Goal: Task Accomplishment & Management: Complete application form

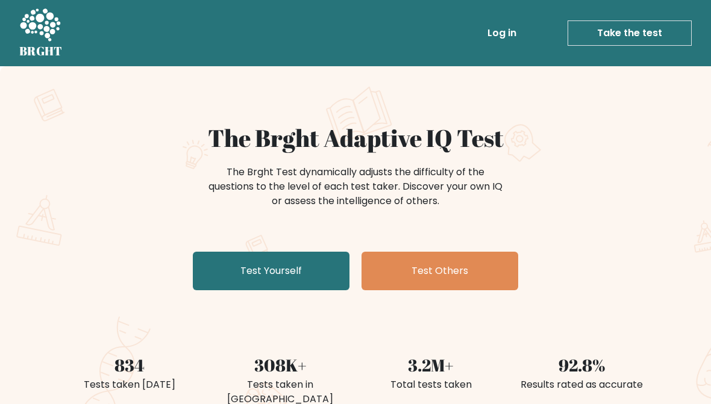
click at [314, 279] on link "Test Yourself" at bounding box center [271, 271] width 157 height 39
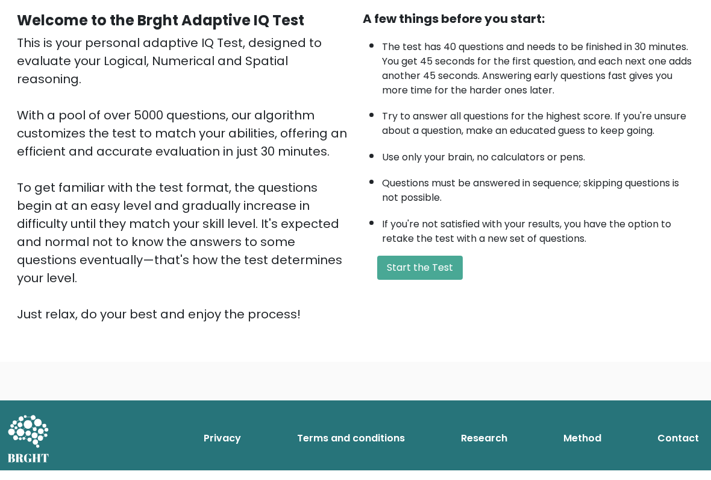
scroll to position [108, 0]
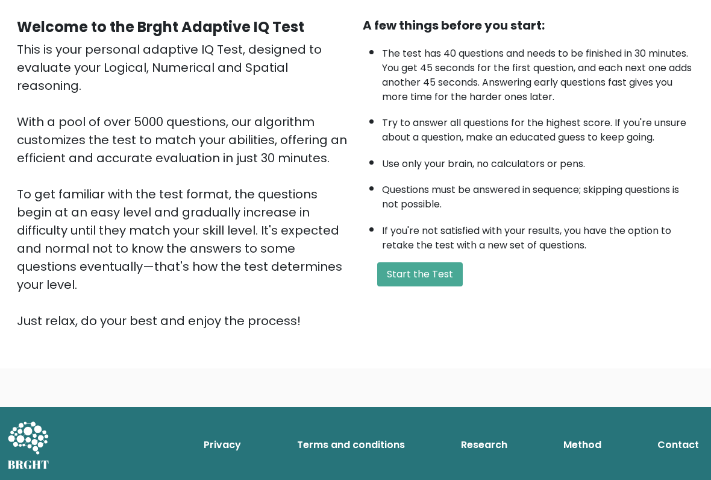
click at [451, 286] on button "Start the Test" at bounding box center [420, 274] width 86 height 24
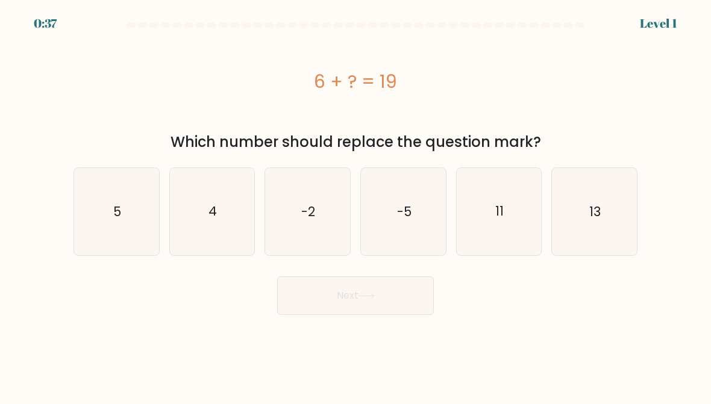
click at [615, 207] on icon "13" at bounding box center [594, 211] width 85 height 85
click at [356, 205] on input "f. 13" at bounding box center [355, 203] width 1 height 3
radio input "true"
click at [422, 288] on button "Next" at bounding box center [355, 296] width 157 height 39
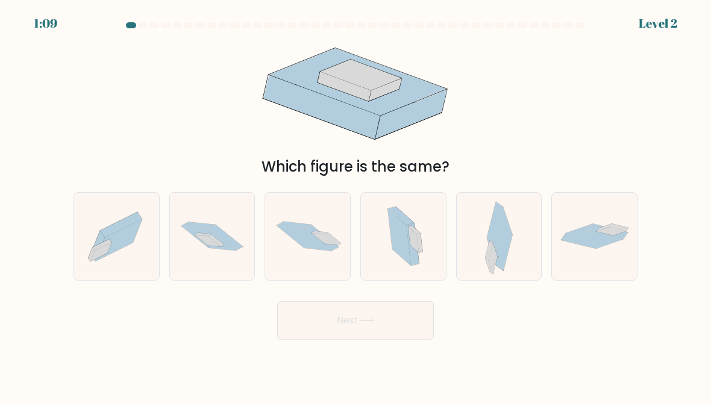
click at [217, 243] on icon at bounding box center [216, 240] width 16 height 12
click at [355, 205] on input "b." at bounding box center [355, 203] width 1 height 3
radio input "true"
click at [423, 332] on button "Next" at bounding box center [355, 320] width 157 height 39
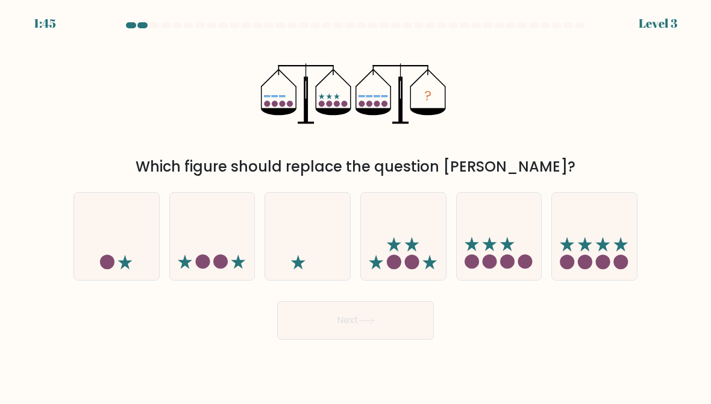
click at [589, 240] on icon at bounding box center [594, 236] width 85 height 70
click at [356, 205] on input "f." at bounding box center [355, 203] width 1 height 3
radio input "true"
click at [422, 318] on button "Next" at bounding box center [355, 320] width 157 height 39
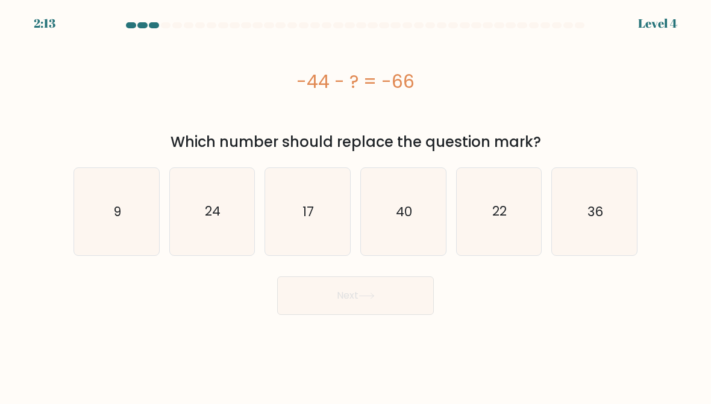
click at [509, 204] on icon "22" at bounding box center [499, 211] width 85 height 85
click at [356, 204] on input "e. 22" at bounding box center [355, 203] width 1 height 3
radio input "true"
click at [421, 301] on button "Next" at bounding box center [355, 296] width 157 height 39
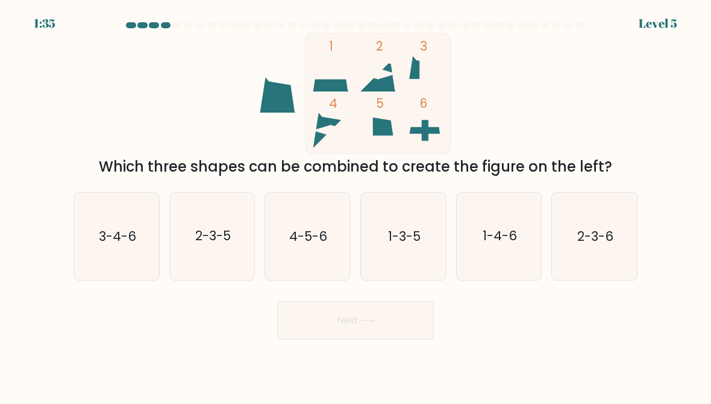
click at [230, 254] on icon "2-3-5" at bounding box center [212, 236] width 85 height 85
click at [355, 205] on input "b. 2-3-5" at bounding box center [355, 203] width 1 height 3
radio input "true"
click at [392, 322] on button "Next" at bounding box center [355, 320] width 157 height 39
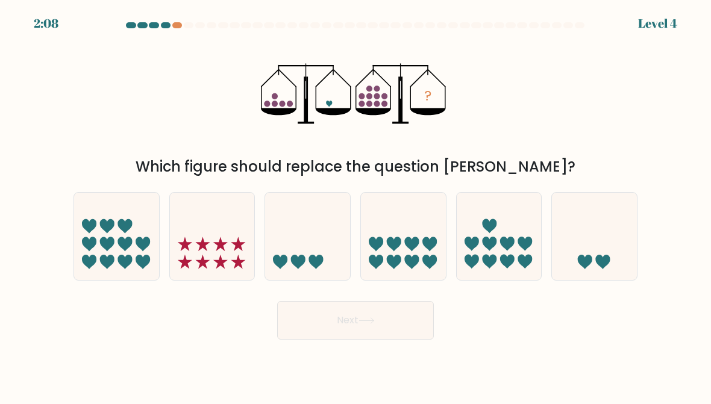
click at [590, 236] on icon at bounding box center [594, 236] width 85 height 70
click at [356, 205] on input "f." at bounding box center [355, 203] width 1 height 3
radio input "true"
click at [612, 259] on icon at bounding box center [595, 236] width 84 height 69
click at [356, 205] on input "f." at bounding box center [355, 203] width 1 height 3
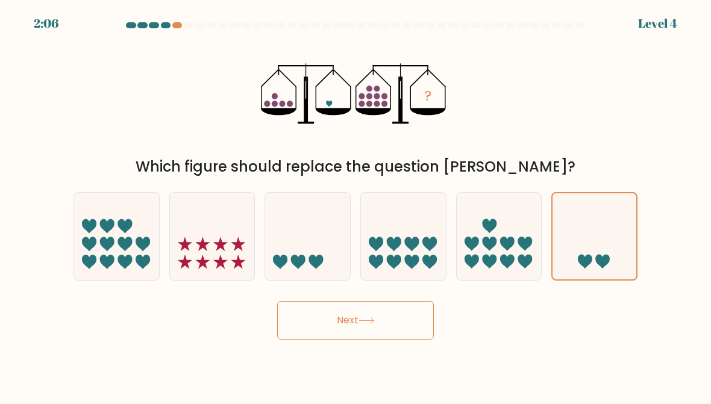
click at [418, 320] on button "Next" at bounding box center [355, 320] width 157 height 39
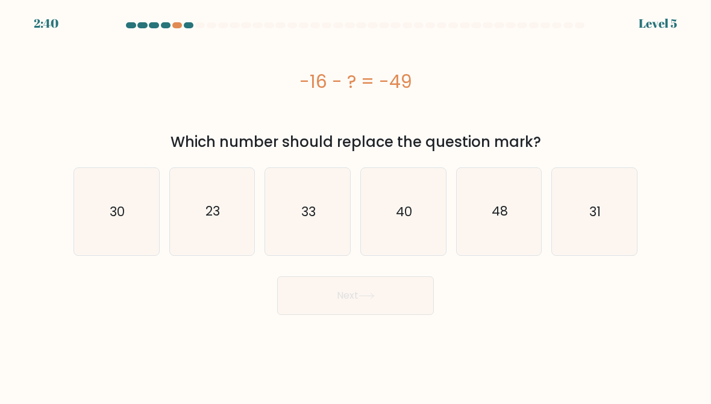
click at [298, 212] on icon "33" at bounding box center [307, 211] width 85 height 85
click at [355, 205] on input "c. 33" at bounding box center [355, 203] width 1 height 3
radio input "true"
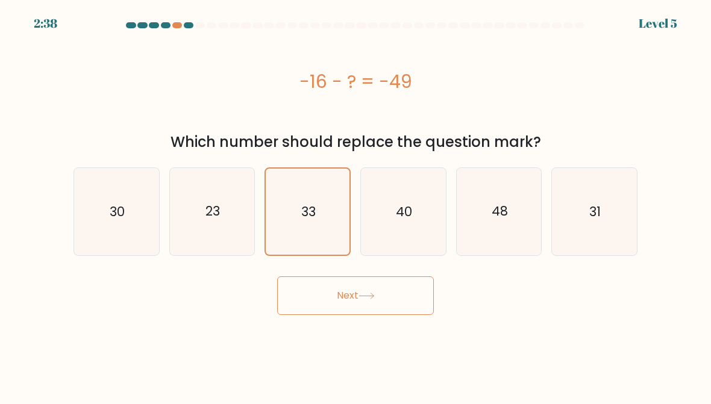
click at [394, 290] on button "Next" at bounding box center [355, 296] width 157 height 39
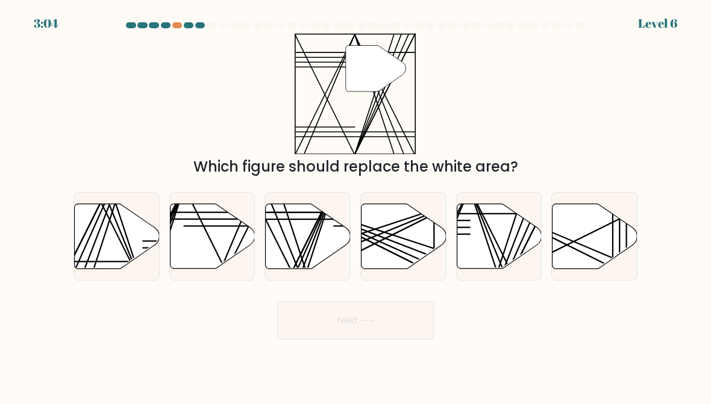
click at [488, 224] on line at bounding box center [511, 273] width 84 height 168
click at [356, 205] on input "e." at bounding box center [355, 203] width 1 height 3
radio input "true"
click at [413, 316] on button "Next" at bounding box center [355, 320] width 157 height 39
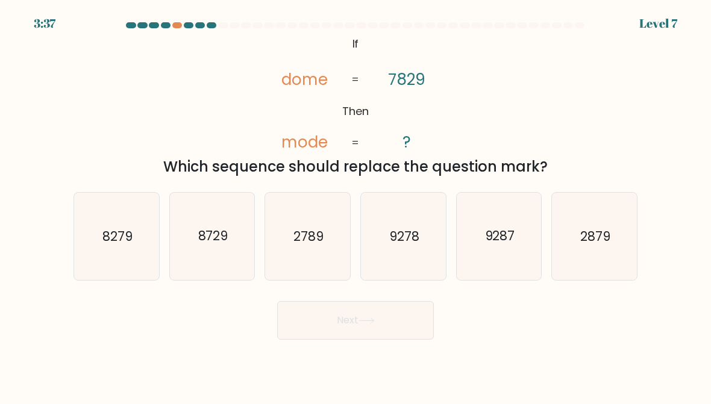
click at [605, 236] on text "2879" at bounding box center [595, 236] width 30 height 17
click at [356, 205] on input "f. 2879" at bounding box center [355, 203] width 1 height 3
radio input "true"
click at [411, 323] on button "Next" at bounding box center [355, 320] width 157 height 39
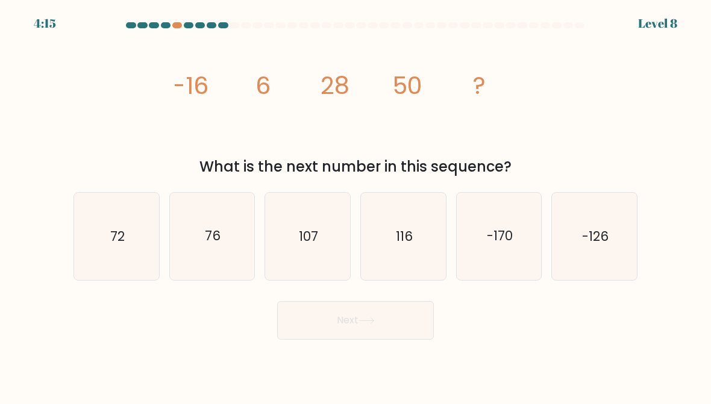
click at [173, 17] on div "4:15 Level 8" at bounding box center [355, 16] width 711 height 33
click at [177, 27] on div at bounding box center [177, 25] width 10 height 6
click at [102, 231] on icon "72" at bounding box center [116, 236] width 85 height 85
click at [355, 205] on input "a. 72" at bounding box center [355, 203] width 1 height 3
radio input "true"
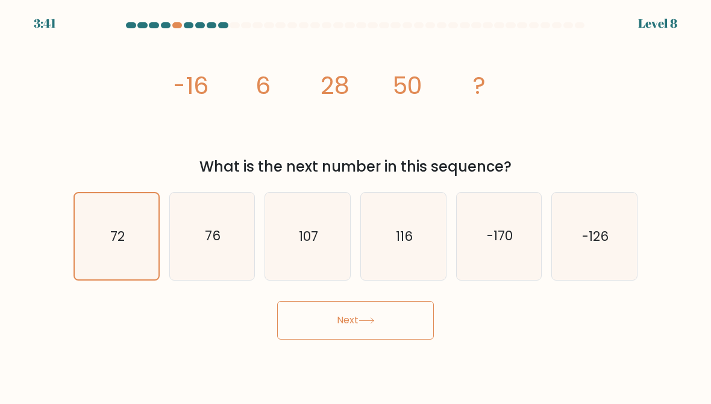
click at [418, 321] on button "Next" at bounding box center [355, 320] width 157 height 39
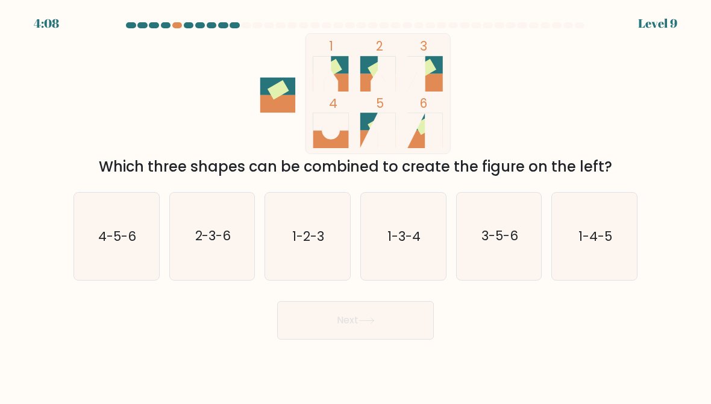
click at [515, 269] on icon "3-5-6" at bounding box center [499, 236] width 85 height 85
click at [356, 205] on input "e. 3-5-6" at bounding box center [355, 203] width 1 height 3
radio input "true"
click at [509, 258] on icon "3-5-6" at bounding box center [499, 237] width 84 height 84
click at [356, 205] on input "e. 3-5-6" at bounding box center [355, 203] width 1 height 3
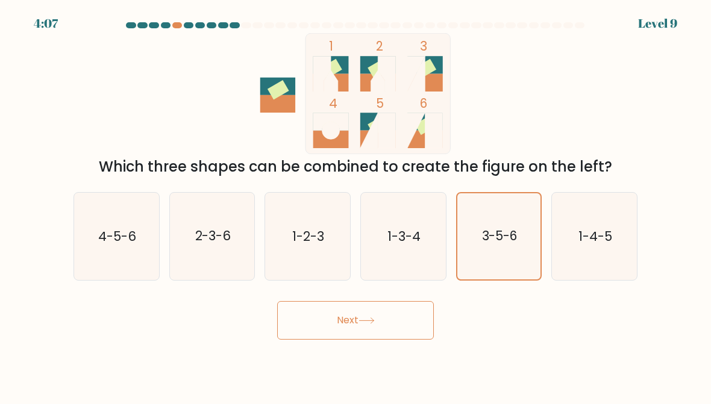
click at [415, 329] on button "Next" at bounding box center [355, 320] width 157 height 39
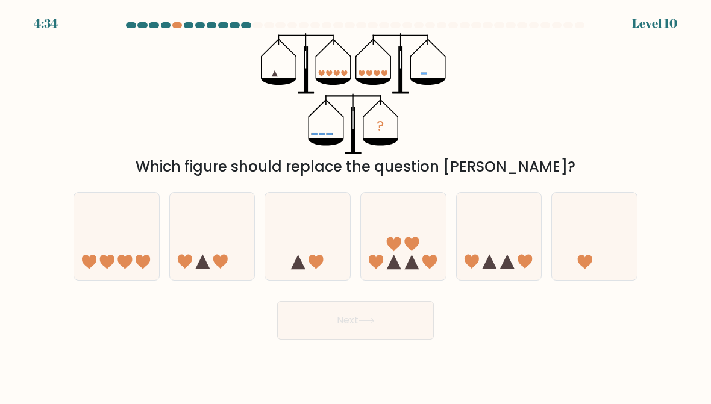
click at [418, 239] on icon at bounding box center [411, 244] width 14 height 14
click at [356, 205] on input "d." at bounding box center [355, 203] width 1 height 3
radio input "true"
click at [414, 326] on button "Next" at bounding box center [355, 320] width 157 height 39
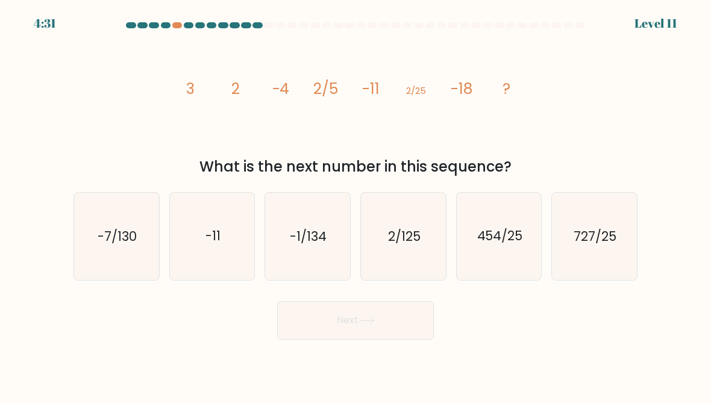
click at [409, 254] on icon "2/125" at bounding box center [403, 236] width 85 height 85
click at [356, 205] on input "d. 2/125" at bounding box center [355, 203] width 1 height 3
radio input "true"
click at [405, 319] on button "Next" at bounding box center [355, 320] width 157 height 39
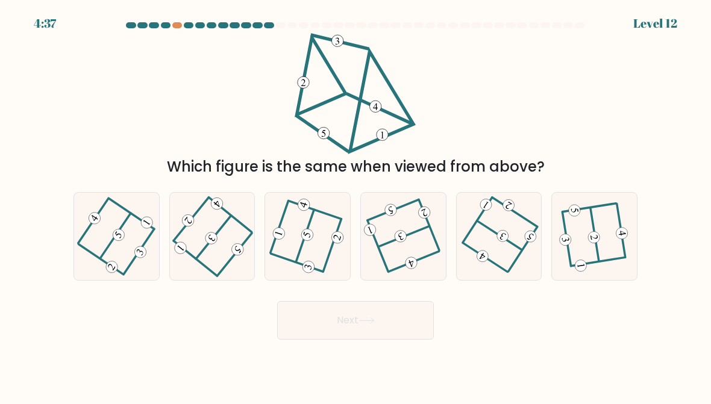
click at [421, 236] on icon at bounding box center [403, 236] width 69 height 69
click at [356, 205] on input "d." at bounding box center [355, 203] width 1 height 3
radio input "true"
click at [417, 329] on button "Next" at bounding box center [355, 320] width 157 height 39
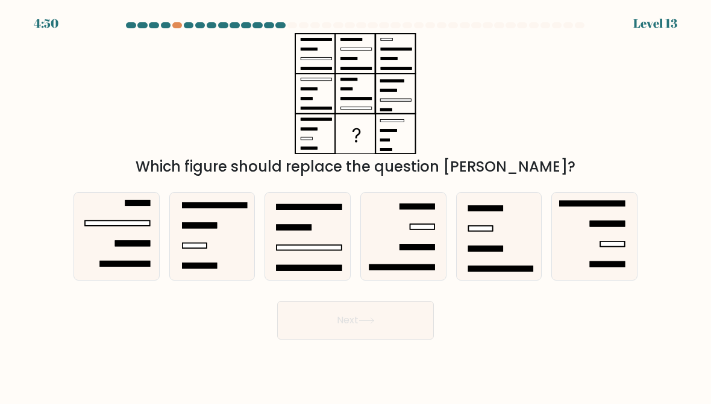
click at [315, 247] on rect at bounding box center [309, 247] width 64 height 5
click at [355, 205] on input "c." at bounding box center [355, 203] width 1 height 3
radio input "true"
click at [365, 332] on button "Next" at bounding box center [355, 320] width 157 height 39
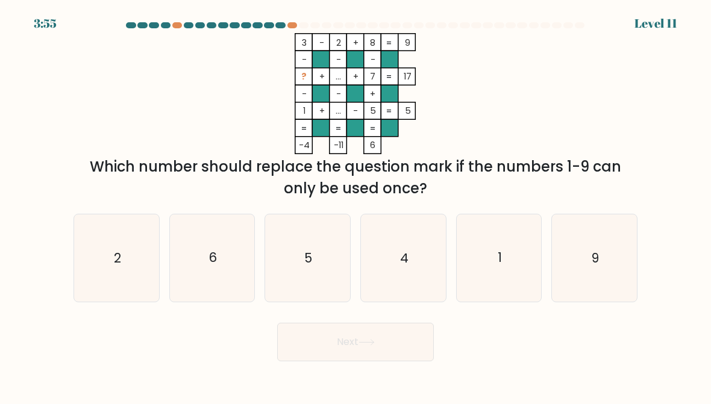
click at [613, 268] on icon "9" at bounding box center [594, 258] width 85 height 85
click at [356, 205] on input "f. 9" at bounding box center [355, 203] width 1 height 3
radio input "true"
click at [430, 339] on button "Next" at bounding box center [355, 342] width 157 height 39
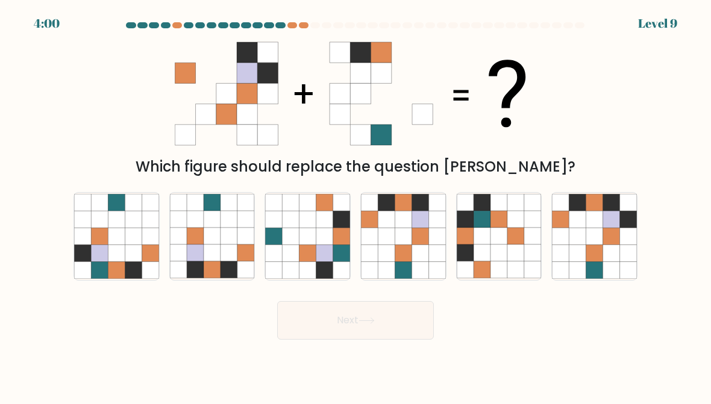
click at [405, 241] on icon at bounding box center [403, 236] width 17 height 17
click at [356, 205] on input "d." at bounding box center [355, 203] width 1 height 3
radio input "true"
click at [425, 326] on button "Next" at bounding box center [355, 320] width 157 height 39
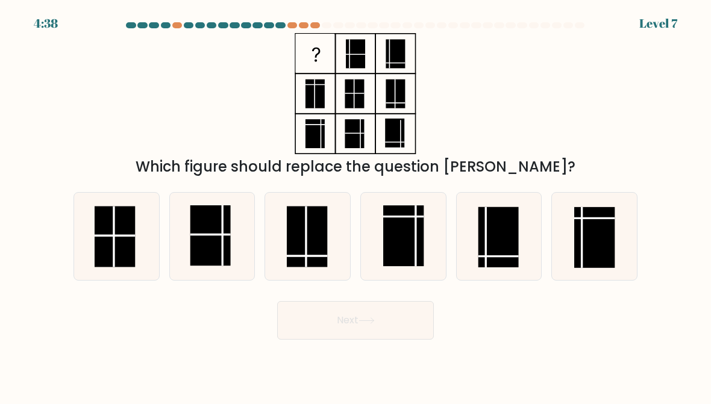
click at [598, 237] on rect at bounding box center [594, 237] width 40 height 61
click at [356, 205] on input "f." at bounding box center [355, 203] width 1 height 3
radio input "true"
click at [425, 318] on button "Next" at bounding box center [355, 320] width 157 height 39
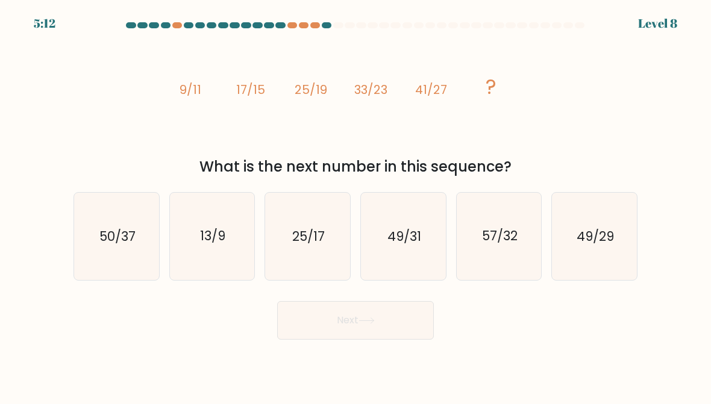
click at [306, 320] on button "Next" at bounding box center [355, 320] width 157 height 39
click at [301, 330] on button "Next" at bounding box center [355, 320] width 157 height 39
click at [507, 220] on icon "57/32" at bounding box center [499, 236] width 85 height 85
click at [356, 205] on input "e. 57/32" at bounding box center [355, 203] width 1 height 3
radio input "true"
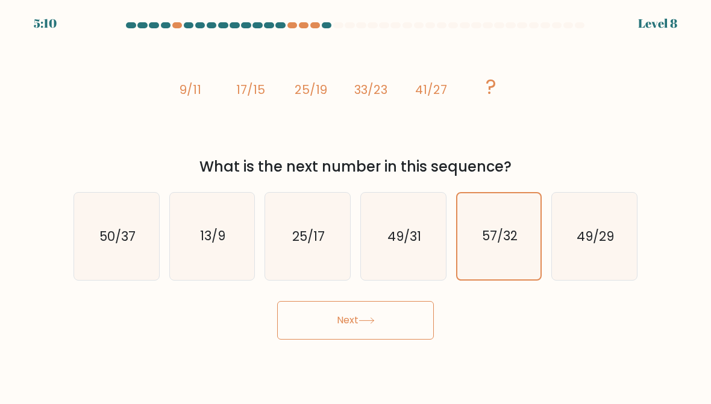
click at [296, 326] on button "Next" at bounding box center [355, 320] width 157 height 39
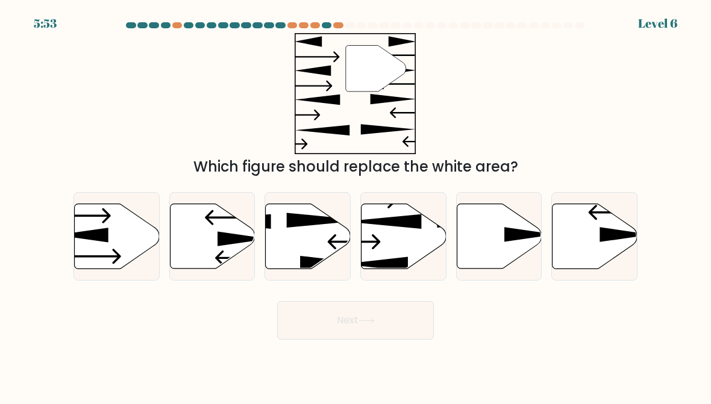
click at [519, 238] on icon at bounding box center [529, 234] width 51 height 15
click at [356, 205] on input "e." at bounding box center [355, 203] width 1 height 3
radio input "true"
click at [289, 317] on button "Next" at bounding box center [355, 320] width 157 height 39
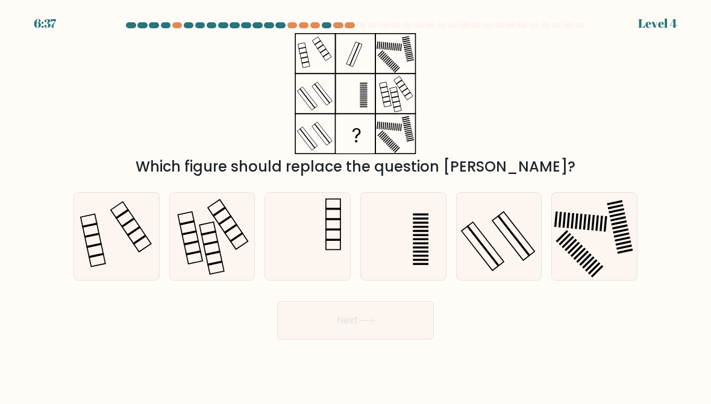
click at [524, 205] on icon at bounding box center [499, 236] width 85 height 85
click at [356, 205] on input "e." at bounding box center [355, 203] width 1 height 3
radio input "true"
click at [284, 320] on button "Next" at bounding box center [355, 320] width 157 height 39
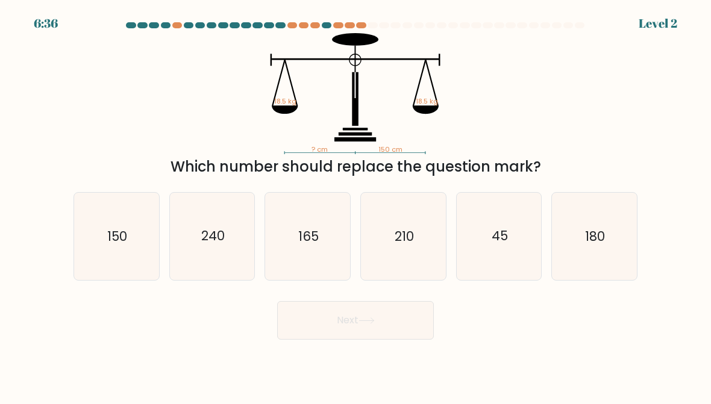
click at [515, 224] on icon "45" at bounding box center [499, 236] width 85 height 85
click at [356, 205] on input "e. 45" at bounding box center [355, 203] width 1 height 3
radio input "true"
click at [283, 322] on button "Next" at bounding box center [355, 320] width 157 height 39
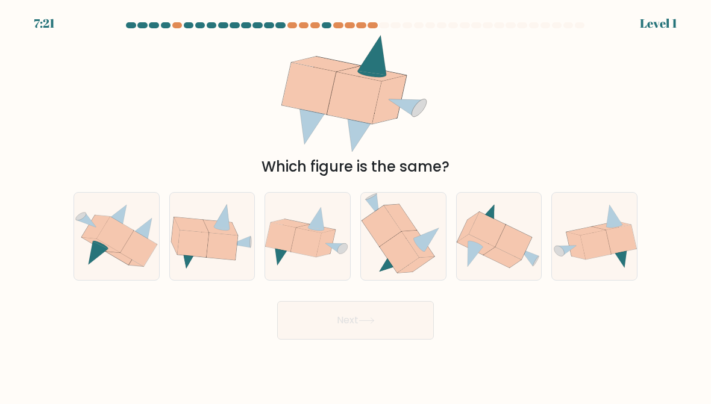
click at [521, 219] on icon at bounding box center [499, 236] width 85 height 70
click at [356, 205] on input "e." at bounding box center [355, 203] width 1 height 3
radio input "true"
click at [281, 326] on button "Next" at bounding box center [355, 320] width 157 height 39
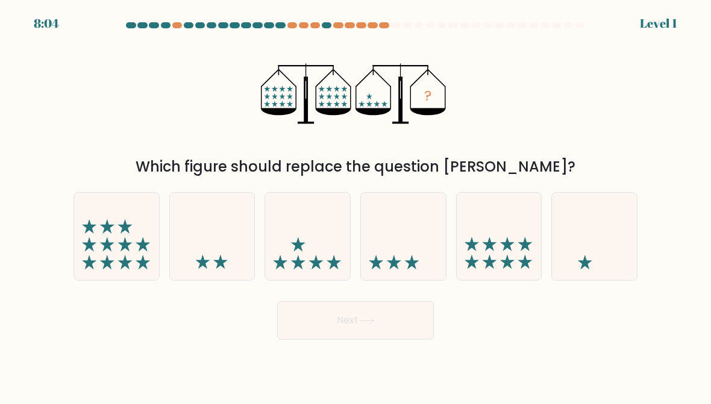
click at [524, 224] on icon at bounding box center [499, 236] width 85 height 70
click at [356, 205] on input "e." at bounding box center [355, 203] width 1 height 3
radio input "true"
click at [278, 321] on button "Next" at bounding box center [355, 320] width 157 height 39
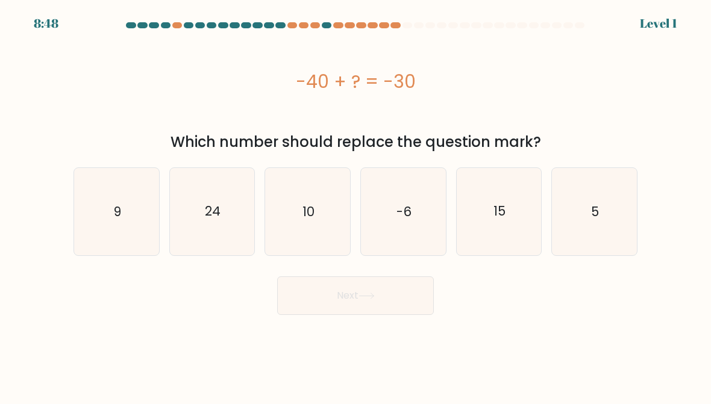
click at [524, 220] on icon "15" at bounding box center [499, 211] width 85 height 85
click at [356, 205] on input "e. 15" at bounding box center [355, 203] width 1 height 3
radio input "true"
click at [271, 314] on div "Next" at bounding box center [355, 293] width 578 height 45
click at [528, 217] on icon "15" at bounding box center [499, 212] width 84 height 84
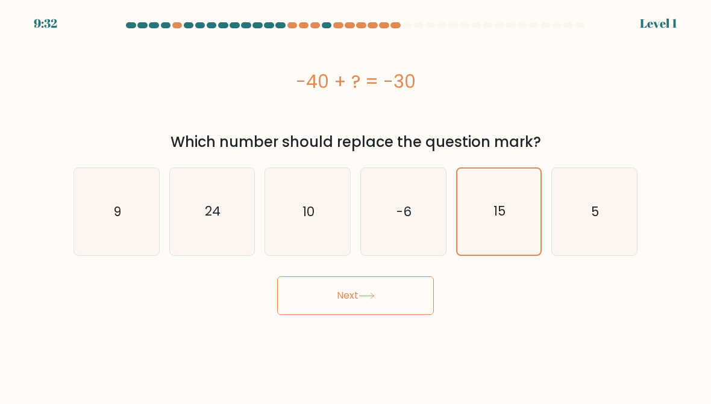
click at [356, 205] on input "e. 15" at bounding box center [355, 203] width 1 height 3
click at [279, 313] on button "Next" at bounding box center [355, 296] width 157 height 39
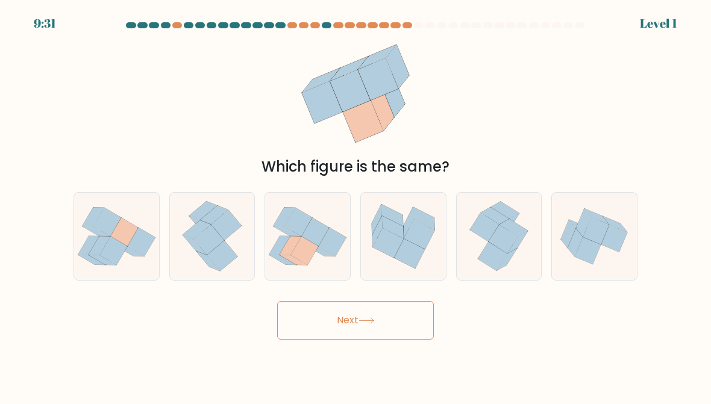
click at [278, 313] on button "Next" at bounding box center [355, 320] width 157 height 39
click at [528, 218] on icon at bounding box center [498, 236] width 71 height 87
click at [356, 205] on input "e." at bounding box center [355, 203] width 1 height 3
radio input "true"
click at [293, 313] on button "Next" at bounding box center [355, 320] width 157 height 39
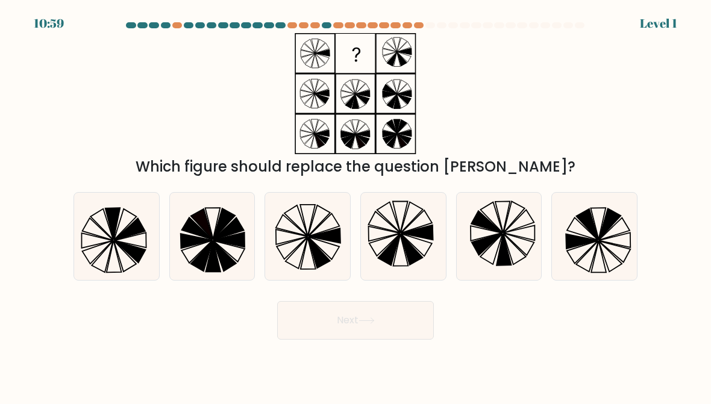
click at [523, 216] on icon at bounding box center [499, 236] width 85 height 85
click at [356, 205] on input "e." at bounding box center [355, 203] width 1 height 3
radio input "true"
click at [291, 320] on button "Next" at bounding box center [355, 320] width 157 height 39
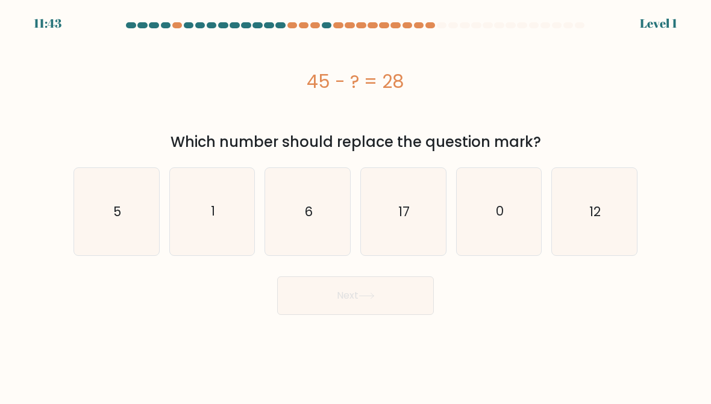
click at [523, 219] on icon "0" at bounding box center [499, 211] width 85 height 85
click at [356, 205] on input "e. 0" at bounding box center [355, 203] width 1 height 3
radio input "true"
click at [293, 313] on button "Next" at bounding box center [355, 296] width 157 height 39
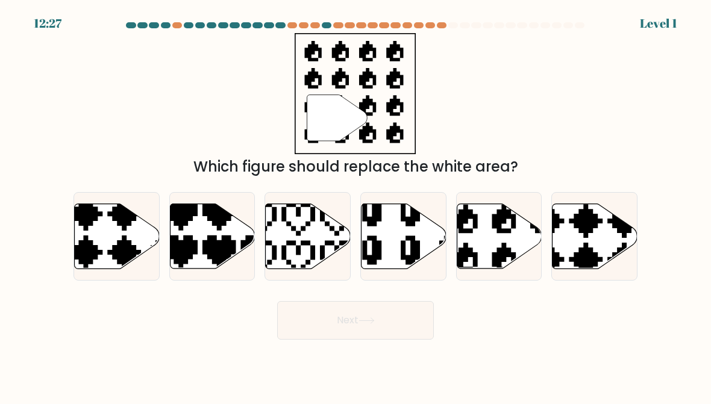
click at [526, 218] on icon at bounding box center [499, 237] width 85 height 66
click at [356, 205] on input "e." at bounding box center [355, 203] width 1 height 3
radio input "true"
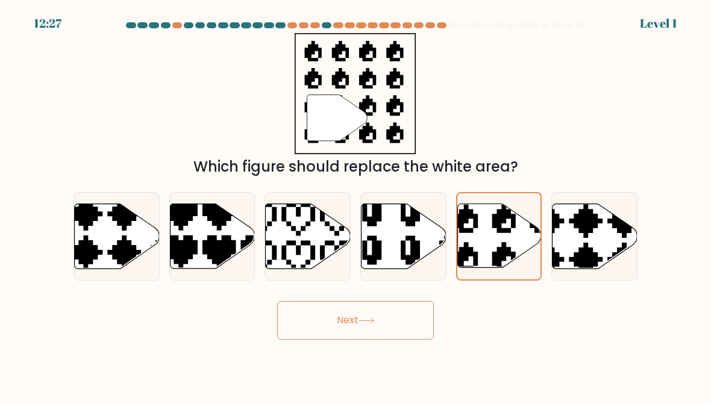
click at [291, 311] on button "Next" at bounding box center [355, 320] width 157 height 39
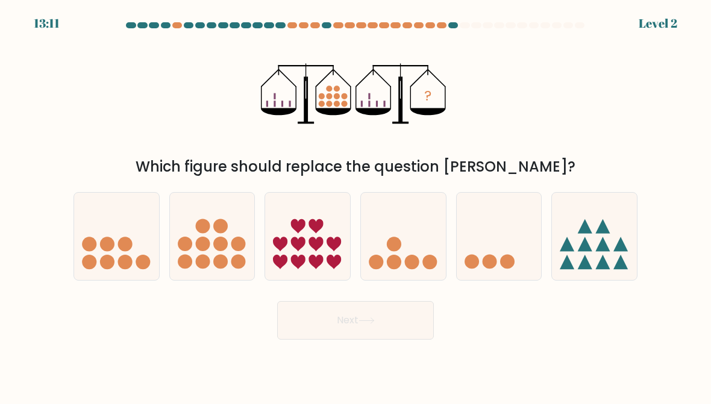
click at [521, 218] on icon at bounding box center [499, 236] width 85 height 70
click at [356, 205] on input "e." at bounding box center [355, 203] width 1 height 3
radio input "true"
click at [293, 315] on button "Next" at bounding box center [355, 320] width 157 height 39
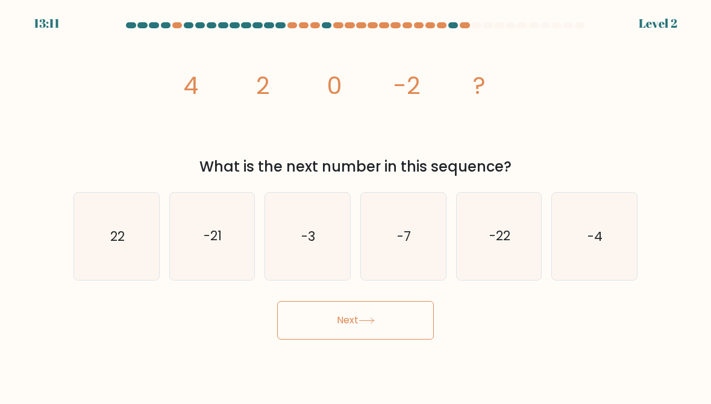
click at [525, 224] on icon "-22" at bounding box center [499, 236] width 85 height 85
click at [356, 205] on input "e. -22" at bounding box center [355, 203] width 1 height 3
radio input "true"
click at [293, 317] on button "Next" at bounding box center [355, 320] width 157 height 39
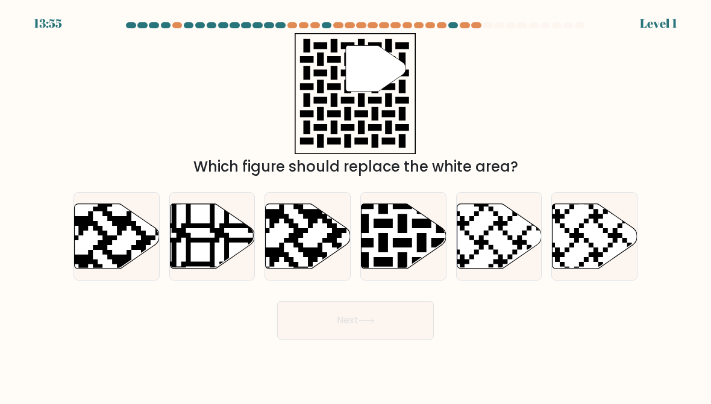
click at [291, 313] on button "Next" at bounding box center [355, 320] width 157 height 39
click at [293, 315] on button "Next" at bounding box center [355, 320] width 157 height 39
click at [521, 224] on icon at bounding box center [499, 236] width 85 height 65
click at [356, 205] on input "e." at bounding box center [355, 203] width 1 height 3
radio input "true"
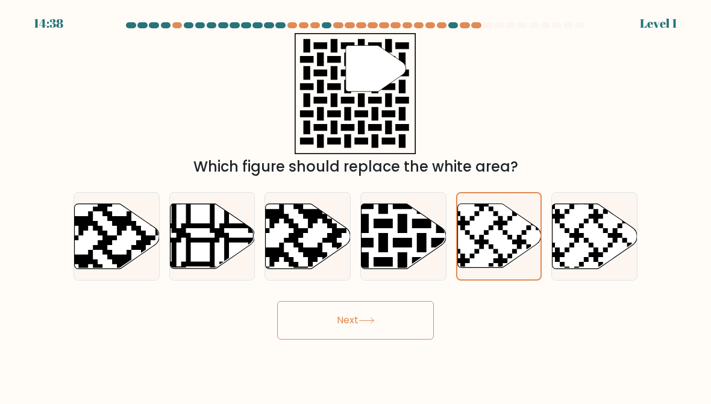
click at [516, 225] on icon at bounding box center [499, 236] width 84 height 64
click at [356, 205] on input "e." at bounding box center [355, 203] width 1 height 3
click at [298, 319] on button "Next" at bounding box center [355, 320] width 157 height 39
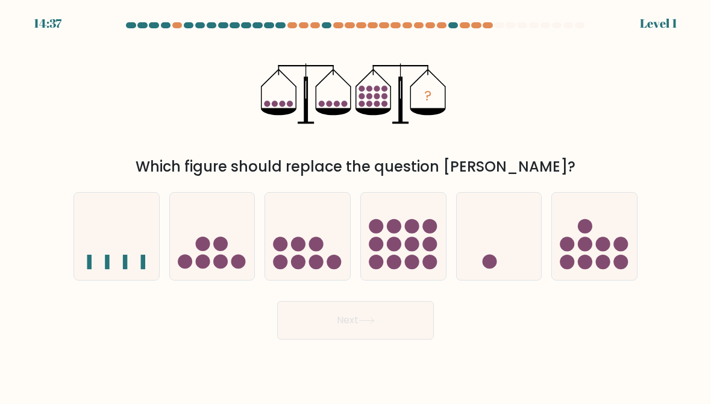
click at [517, 221] on icon at bounding box center [499, 236] width 85 height 70
click at [356, 205] on input "e." at bounding box center [355, 203] width 1 height 3
radio input "true"
click at [308, 325] on button "Next" at bounding box center [355, 320] width 157 height 39
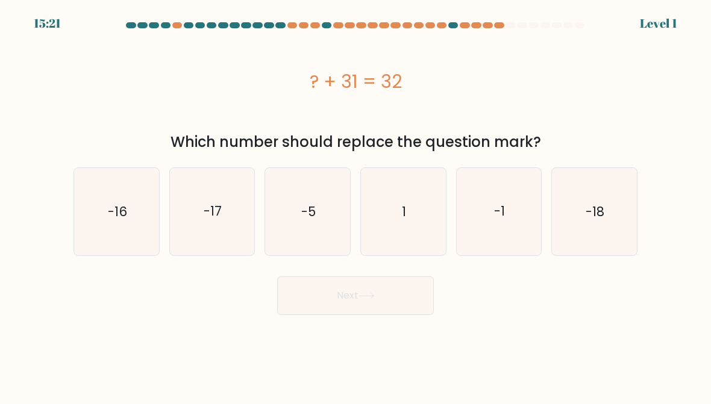
click at [512, 222] on icon "-1" at bounding box center [499, 211] width 85 height 85
click at [356, 205] on input "e. -1" at bounding box center [355, 203] width 1 height 3
radio input "true"
click at [298, 313] on button "Next" at bounding box center [355, 296] width 157 height 39
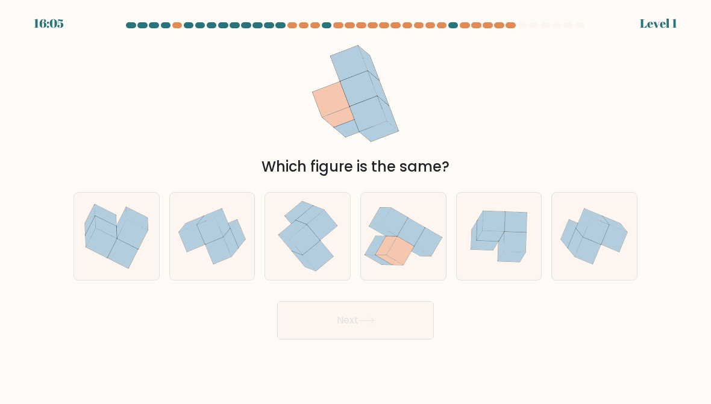
click at [525, 209] on icon at bounding box center [499, 237] width 85 height 78
click at [356, 205] on input "e." at bounding box center [355, 203] width 1 height 3
radio input "true"
click at [304, 313] on button "Next" at bounding box center [355, 320] width 157 height 39
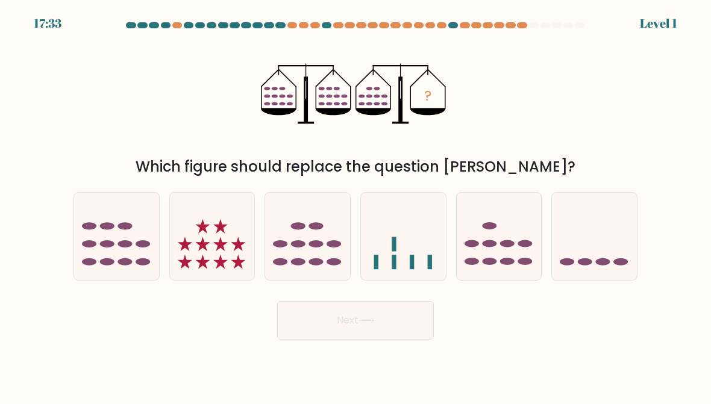
click at [516, 222] on icon at bounding box center [499, 236] width 85 height 70
click at [356, 205] on input "e." at bounding box center [355, 203] width 1 height 3
radio input "true"
click at [303, 312] on button "Next" at bounding box center [355, 320] width 157 height 39
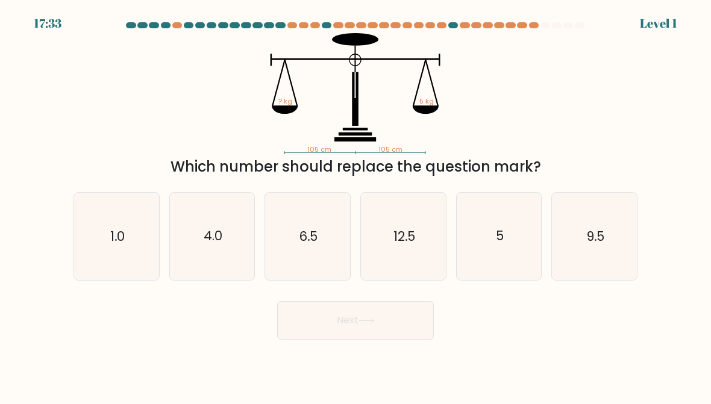
click at [518, 222] on icon "5" at bounding box center [499, 236] width 85 height 85
click at [356, 205] on input "e. 5" at bounding box center [355, 203] width 1 height 3
radio input "true"
click at [308, 322] on button "Next" at bounding box center [355, 320] width 157 height 39
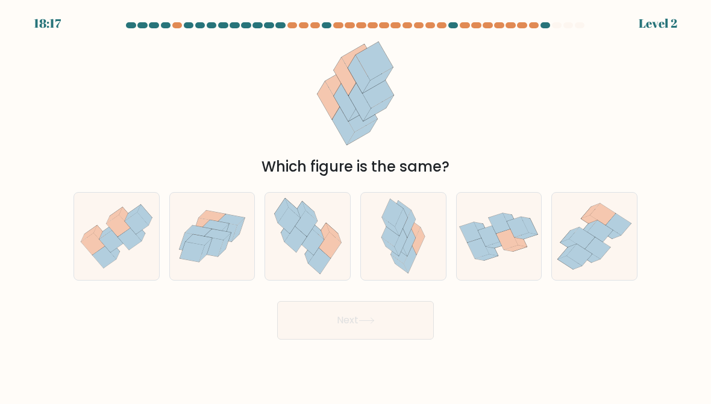
click at [521, 216] on icon at bounding box center [499, 236] width 85 height 65
click at [356, 205] on input "e." at bounding box center [355, 203] width 1 height 3
radio input "true"
click at [304, 319] on button "Next" at bounding box center [355, 320] width 157 height 39
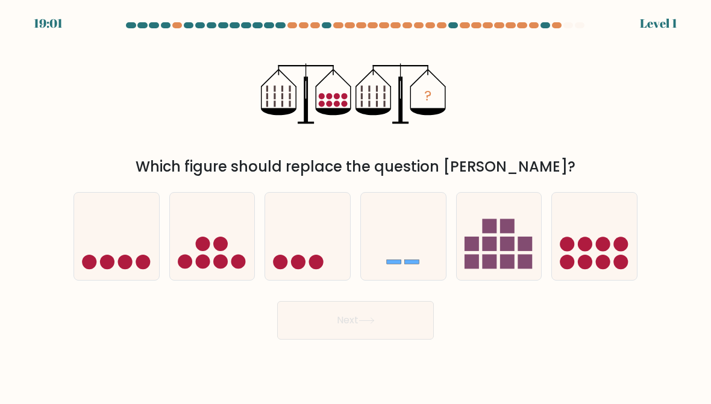
click at [522, 216] on icon at bounding box center [499, 236] width 85 height 70
click at [356, 205] on input "e." at bounding box center [355, 203] width 1 height 3
radio input "true"
click at [298, 318] on button "Next" at bounding box center [355, 320] width 157 height 39
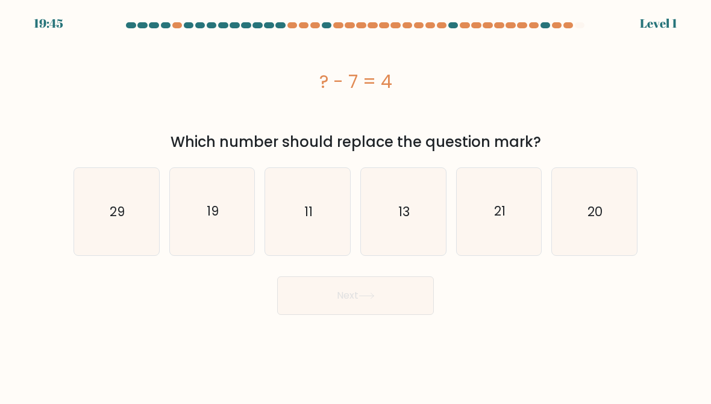
click at [518, 222] on icon "21" at bounding box center [499, 211] width 85 height 85
click at [356, 205] on input "e. 21" at bounding box center [355, 203] width 1 height 3
radio input "true"
click at [296, 306] on button "Next" at bounding box center [355, 296] width 157 height 39
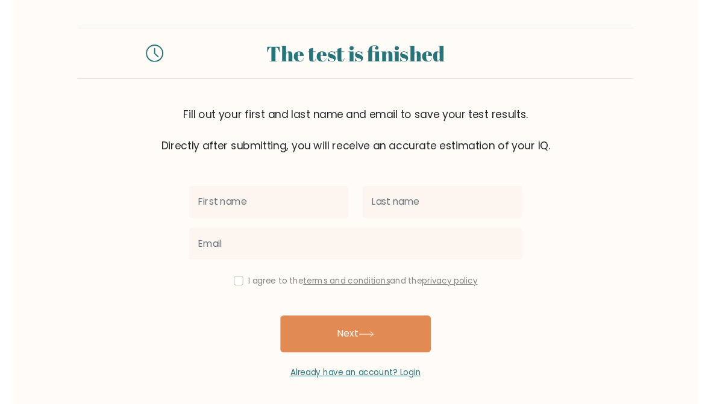
scroll to position [20, 0]
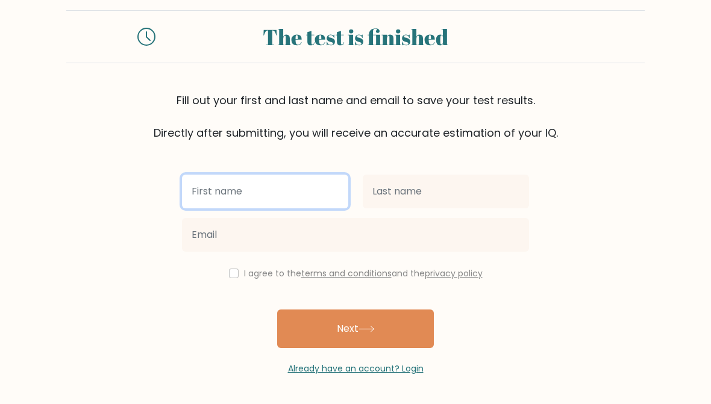
click at [214, 186] on input "text" at bounding box center [265, 192] width 166 height 34
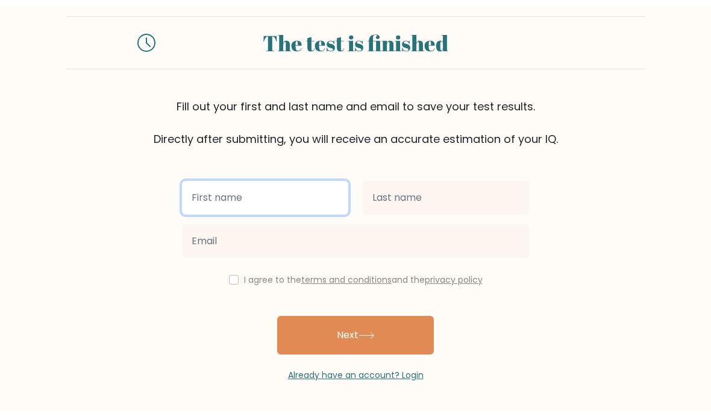
scroll to position [8, 0]
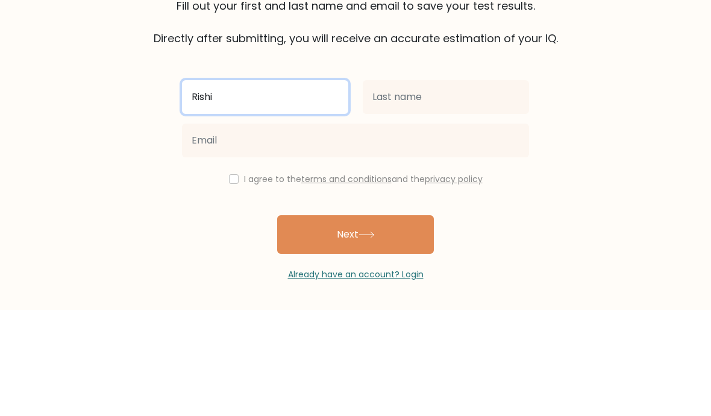
type input "Rishi"
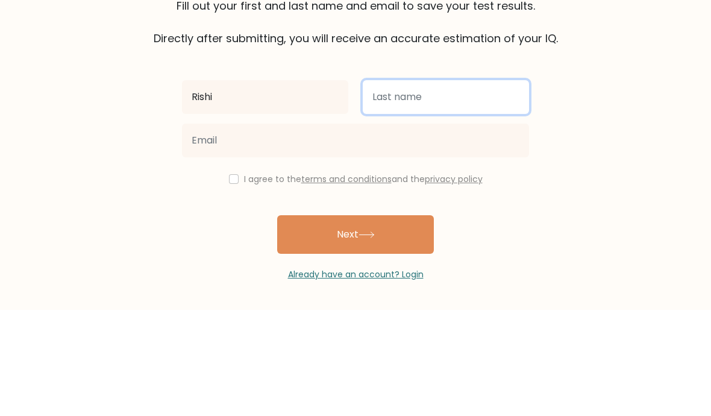
click at [465, 186] on input "text" at bounding box center [446, 203] width 166 height 34
type input "Yadav"
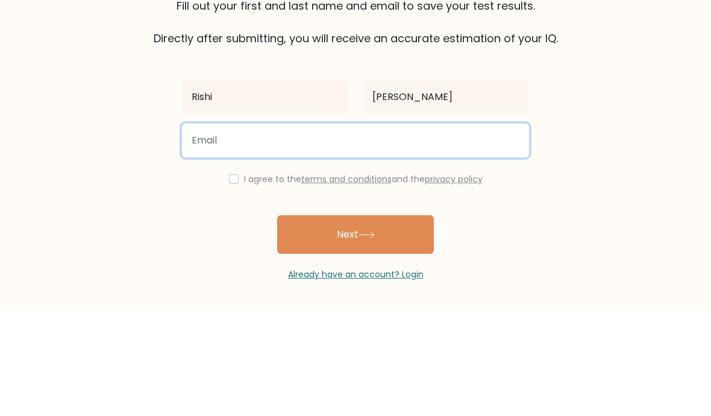
click at [495, 230] on input "email" at bounding box center [355, 247] width 347 height 34
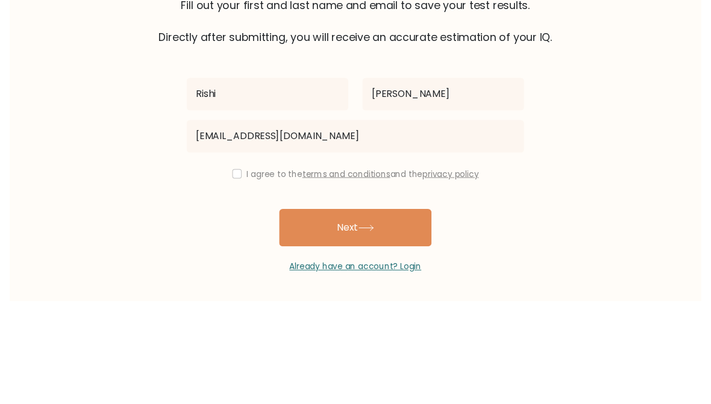
scroll to position [20, 0]
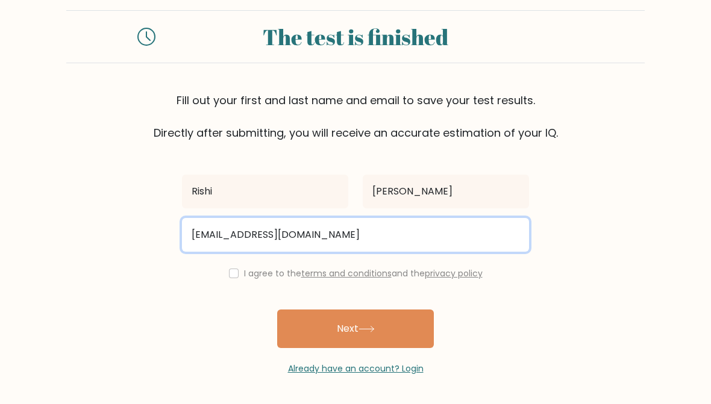
type input "rishi939raj@gmail.com"
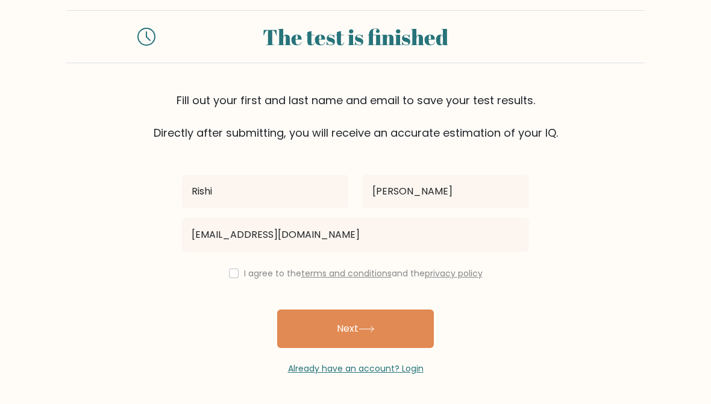
click at [234, 275] on input "checkbox" at bounding box center [234, 274] width 10 height 10
checkbox input "true"
click at [420, 328] on button "Next" at bounding box center [355, 329] width 157 height 39
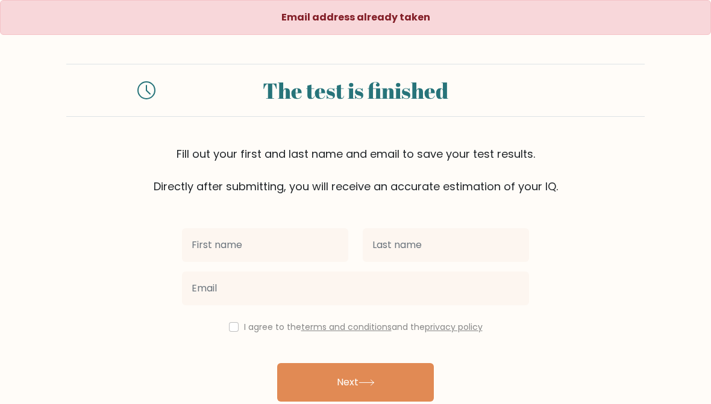
click at [405, 390] on button "Next" at bounding box center [355, 382] width 157 height 39
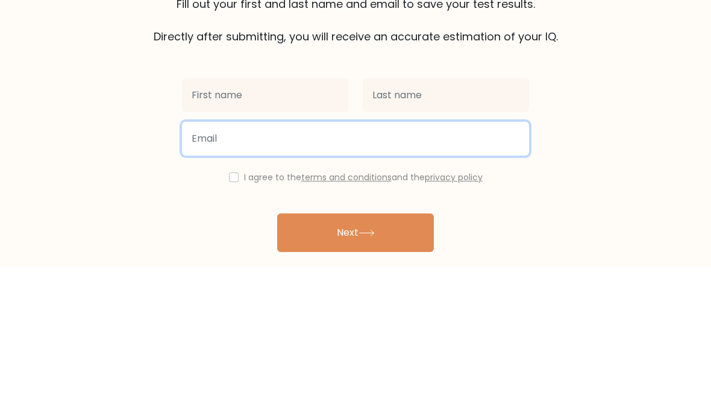
click at [485, 272] on input "email" at bounding box center [355, 289] width 347 height 34
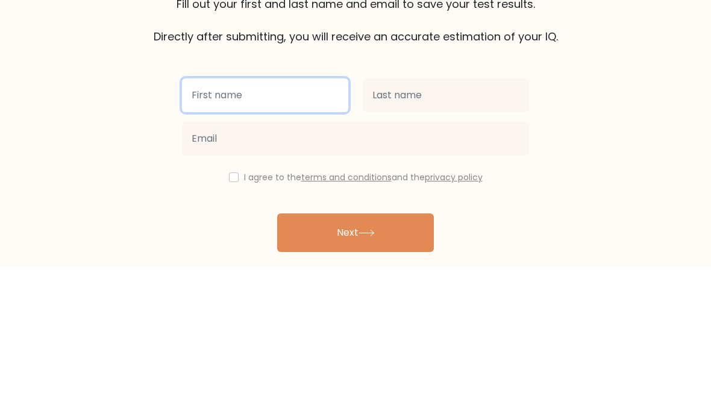
click at [313, 228] on input "text" at bounding box center [265, 245] width 166 height 34
type input "Rishi"
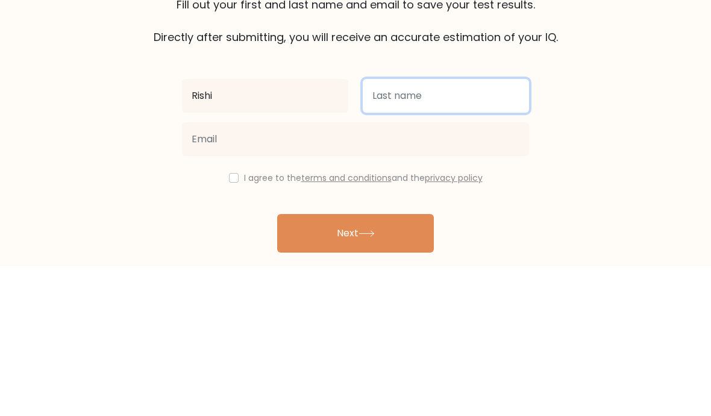
click at [474, 228] on input "text" at bounding box center [446, 245] width 166 height 34
type input "Yadav"
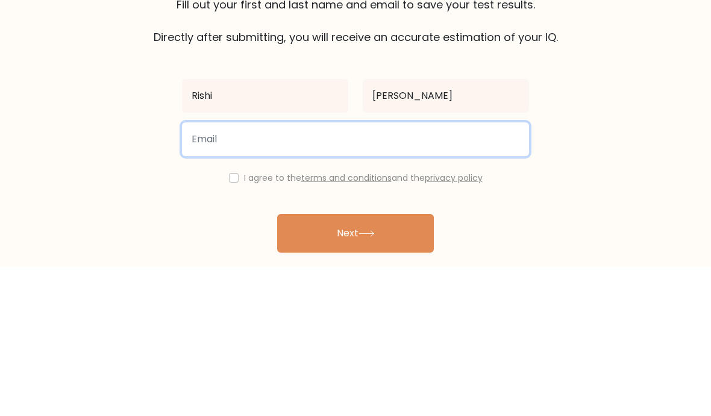
click at [455, 272] on input "email" at bounding box center [355, 289] width 347 height 34
type input "rishi939raj@gmail.com"
click at [355, 363] on button "Next" at bounding box center [355, 382] width 157 height 39
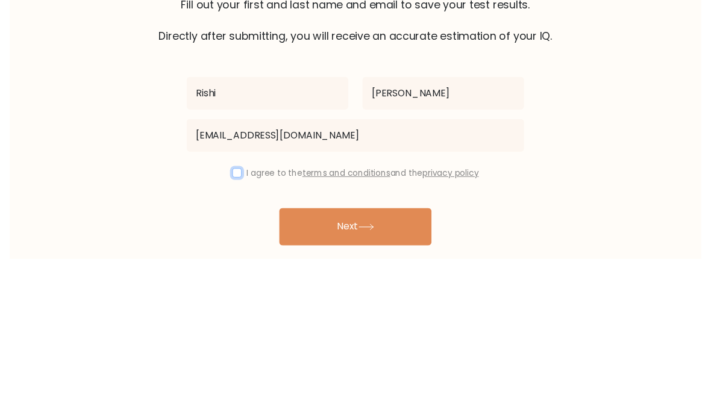
scroll to position [55, 0]
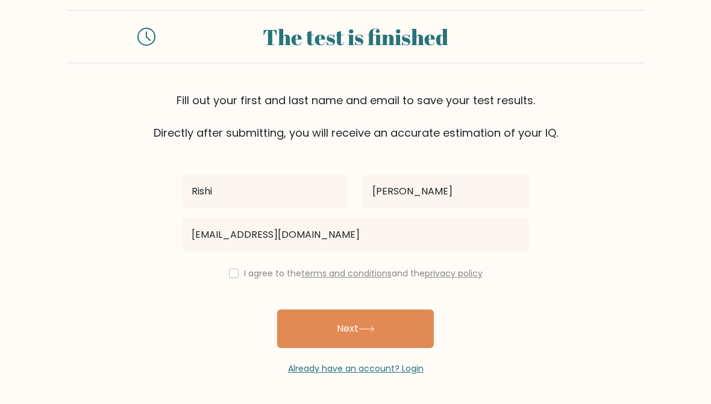
click at [234, 278] on input "checkbox" at bounding box center [234, 274] width 10 height 10
checkbox input "true"
click at [407, 324] on button "Next" at bounding box center [355, 329] width 157 height 39
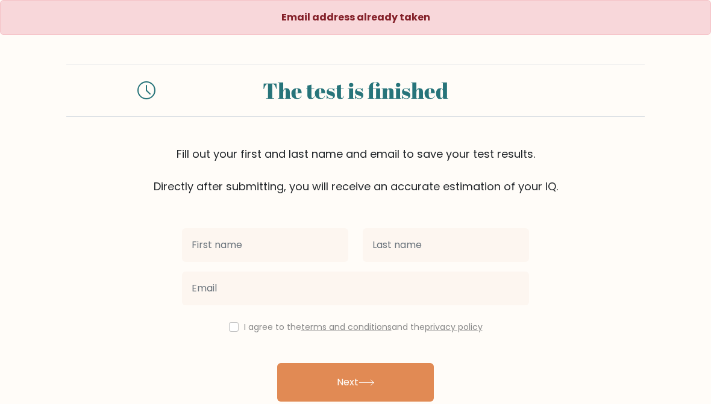
click at [210, 258] on input "text" at bounding box center [265, 245] width 166 height 34
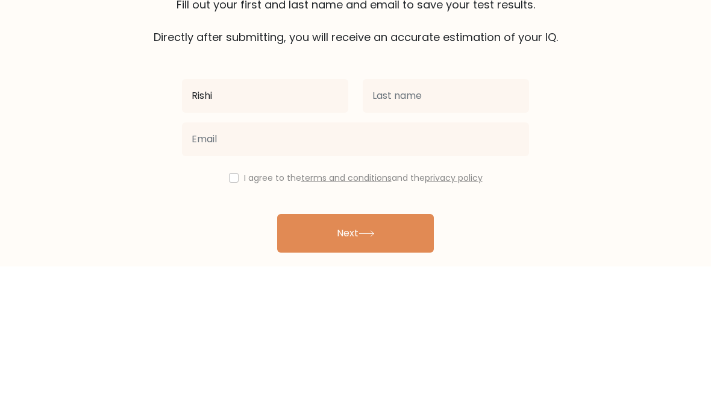
type input "Rishi"
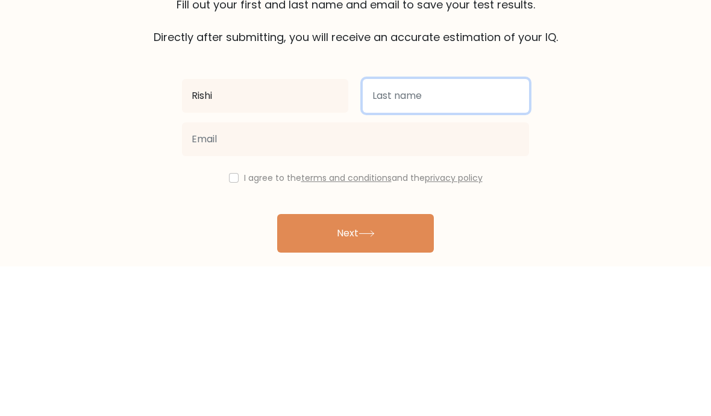
click at [483, 228] on input "text" at bounding box center [446, 245] width 166 height 34
type input "Yad"
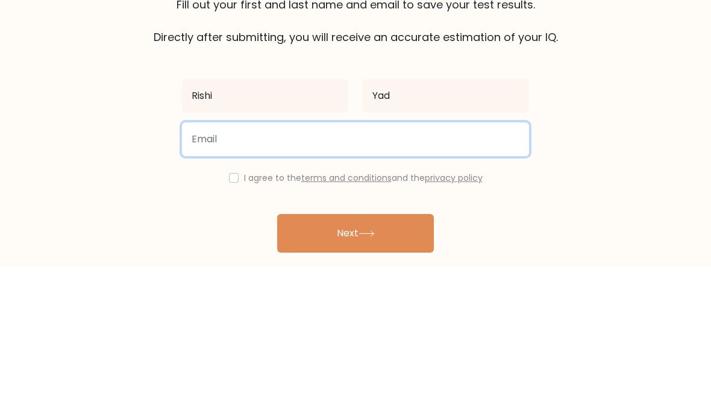
click at [492, 272] on input "email" at bounding box center [355, 289] width 347 height 34
type input "sagar999ram@gmail.com"
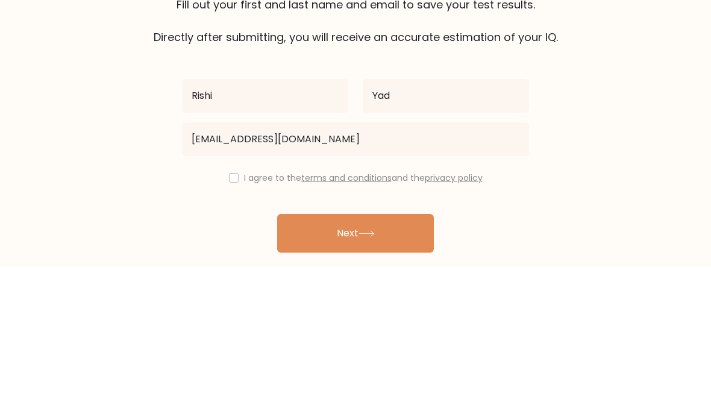
click at [229, 322] on input "checkbox" at bounding box center [234, 327] width 10 height 10
checkbox input "true"
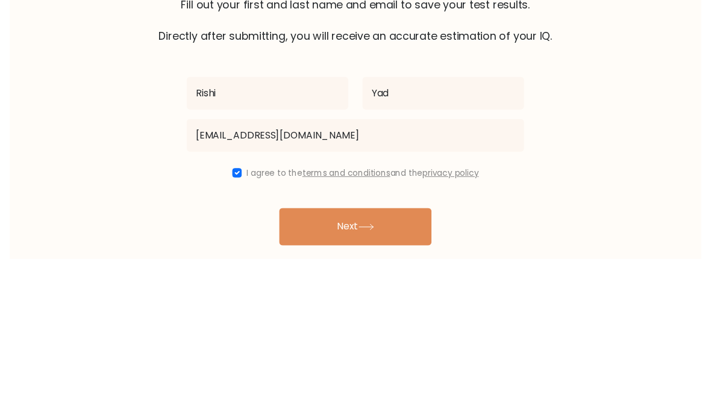
scroll to position [55, 0]
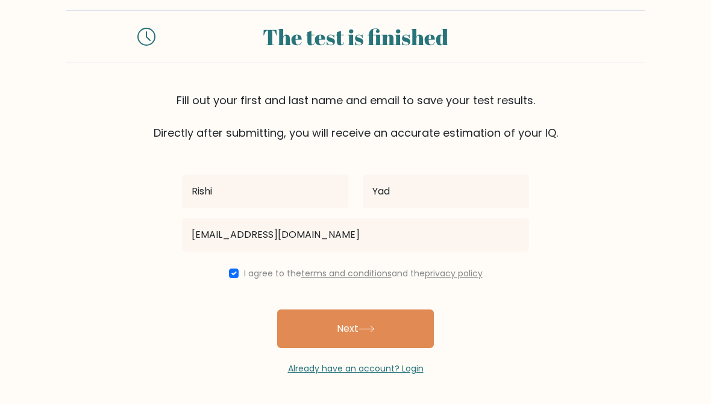
click at [424, 329] on button "Next" at bounding box center [355, 329] width 157 height 39
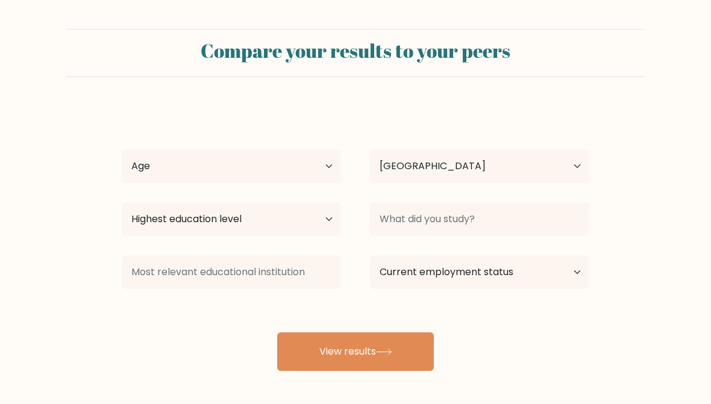
select select "IN"
click at [157, 152] on select "Age Under [DEMOGRAPHIC_DATA] [DEMOGRAPHIC_DATA] [DEMOGRAPHIC_DATA] [DEMOGRAPHIC…" at bounding box center [231, 166] width 219 height 34
select select "min_18"
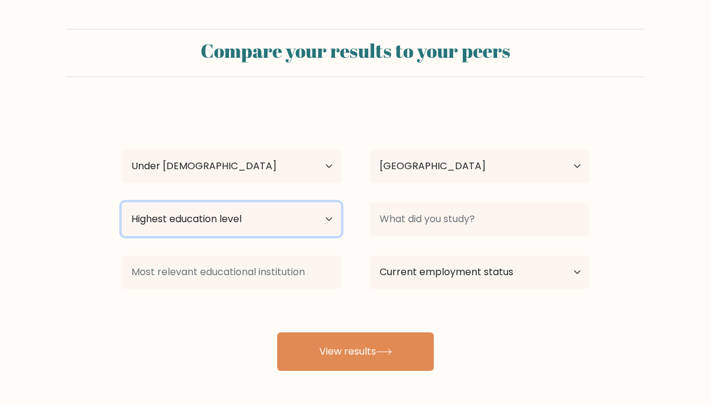
click at [171, 210] on select "Highest education level No schooling Primary Lower Secondary Upper Secondary Oc…" at bounding box center [231, 219] width 219 height 34
select select "primary"
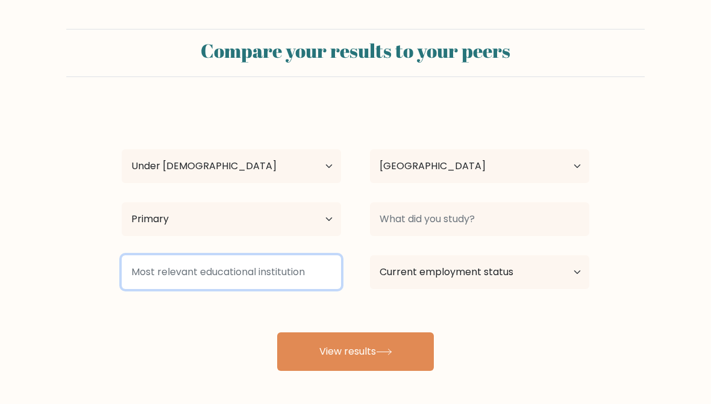
click at [147, 263] on input at bounding box center [231, 272] width 219 height 34
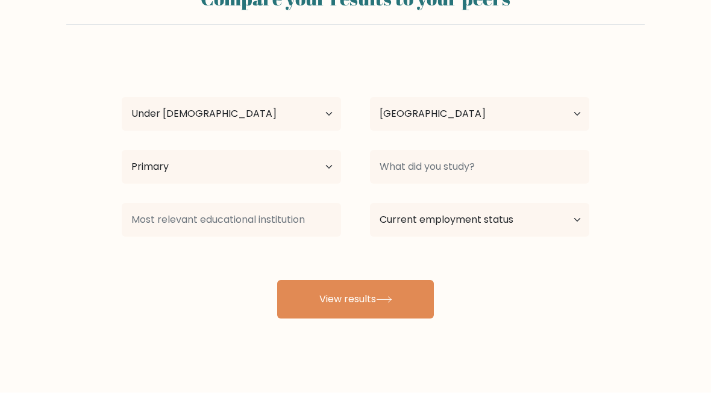
scroll to position [52, 0]
click at [574, 209] on select "Current employment status Employed Student Retired Other / prefer not to answer" at bounding box center [479, 220] width 219 height 34
select select "student"
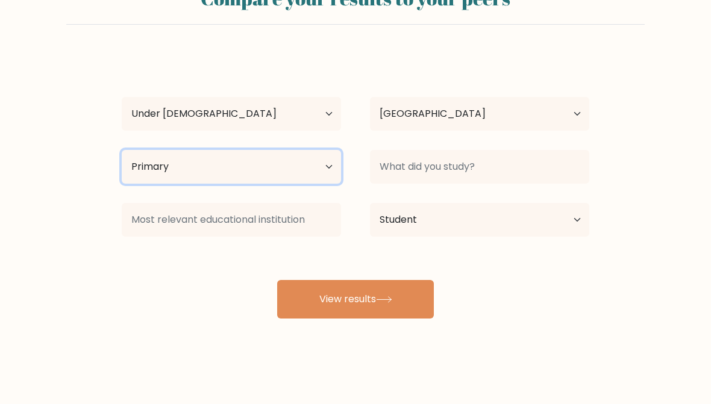
click at [141, 165] on select "Highest education level No schooling Primary Lower Secondary Upper Secondary Oc…" at bounding box center [231, 167] width 219 height 34
select select "upper_secondary"
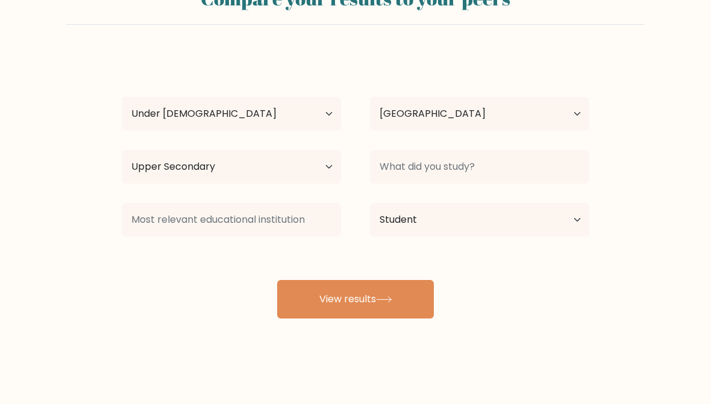
click at [413, 301] on button "View results" at bounding box center [355, 299] width 157 height 39
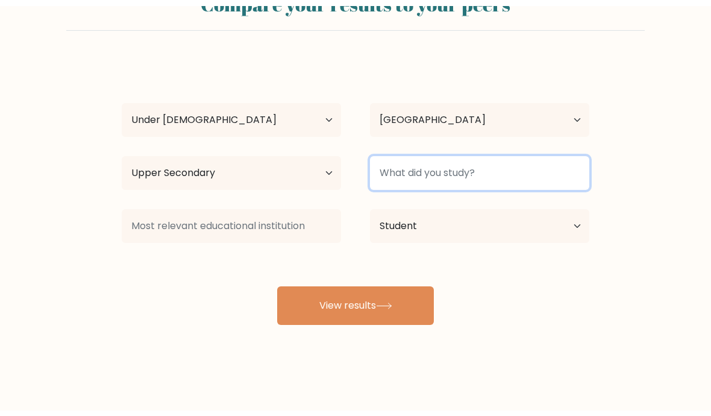
scroll to position [41, 0]
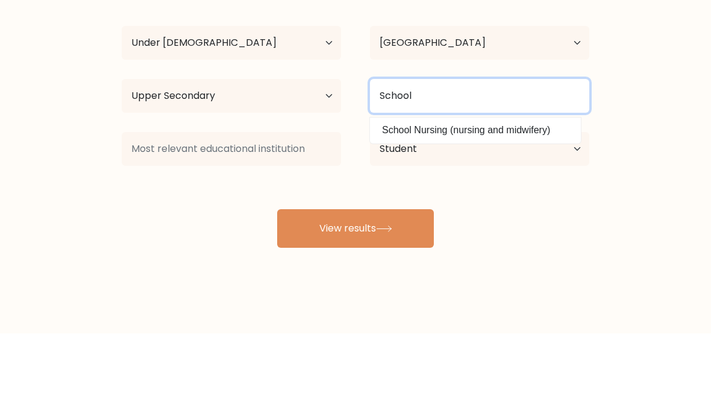
type input "School"
click at [355, 292] on button "View results" at bounding box center [355, 311] width 157 height 39
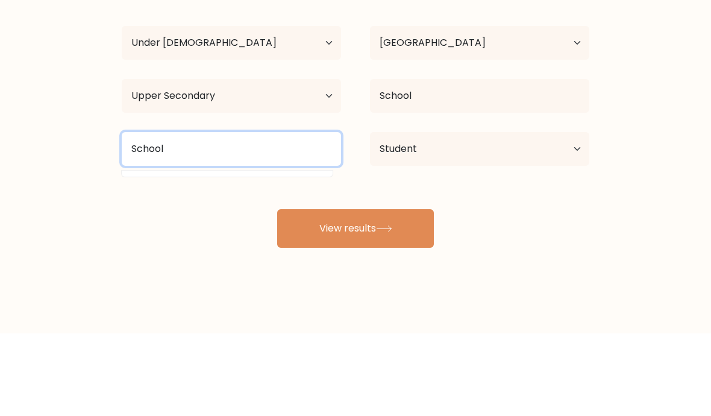
type input "School"
click at [355, 292] on button "View results" at bounding box center [355, 311] width 157 height 39
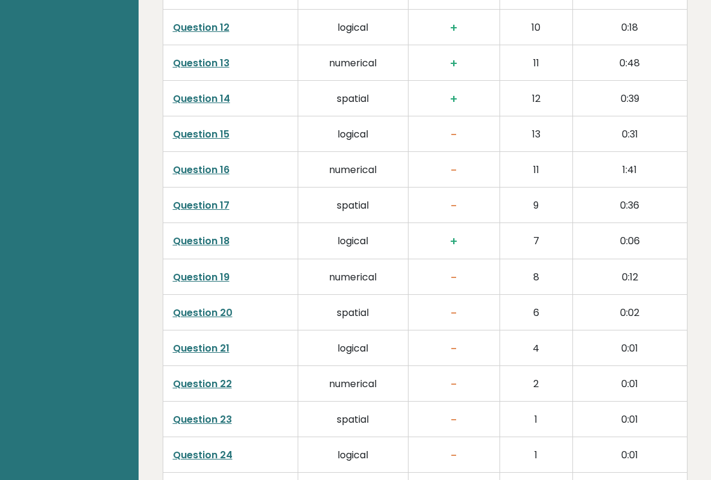
scroll to position [2291, 0]
click at [211, 128] on link "Question 15" at bounding box center [201, 135] width 57 height 14
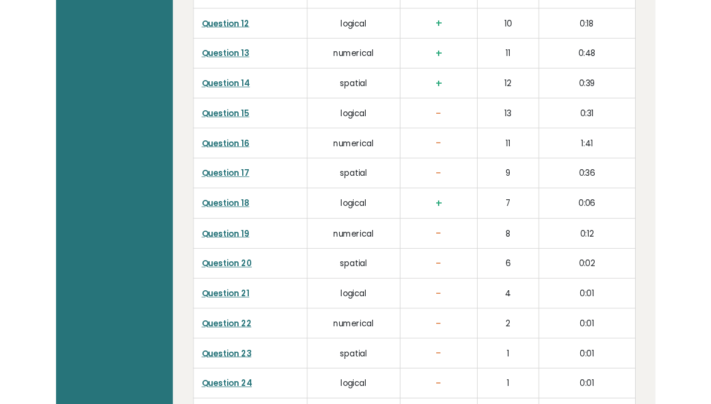
scroll to position [2326, 0]
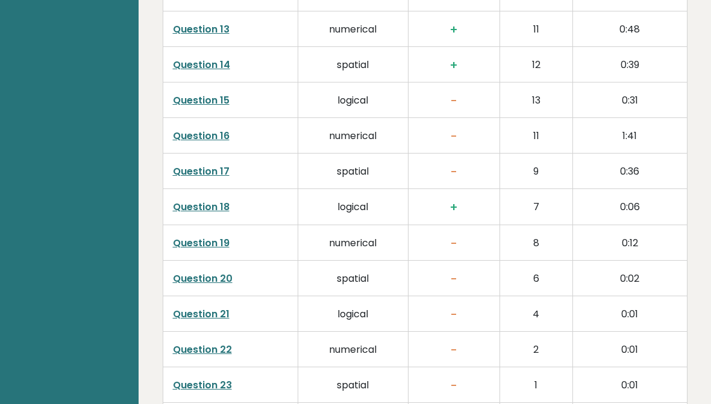
click at [224, 272] on link "Question 20" at bounding box center [203, 279] width 60 height 14
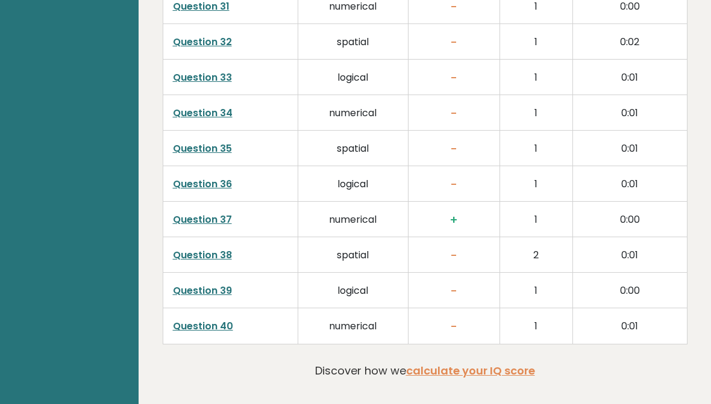
scroll to position [3055, 0]
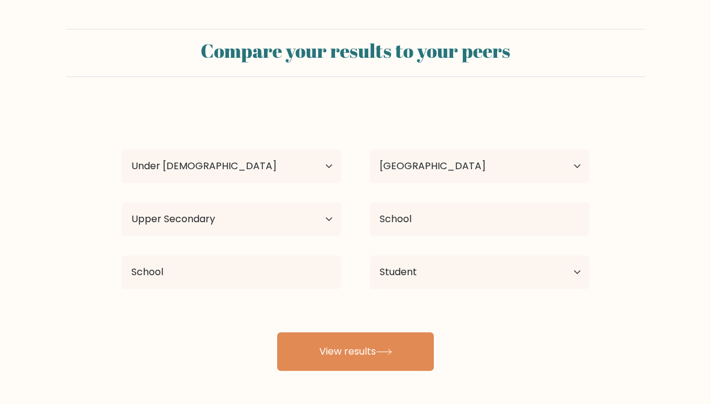
select select "min_18"
select select "IN"
select select "upper_secondary"
select select "student"
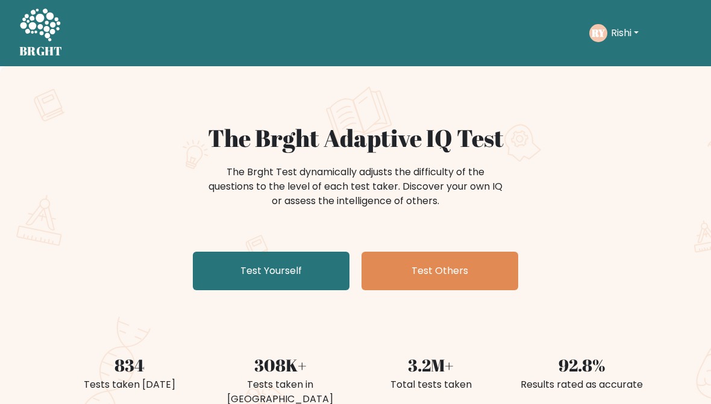
click at [233, 266] on link "Test Yourself" at bounding box center [271, 271] width 157 height 39
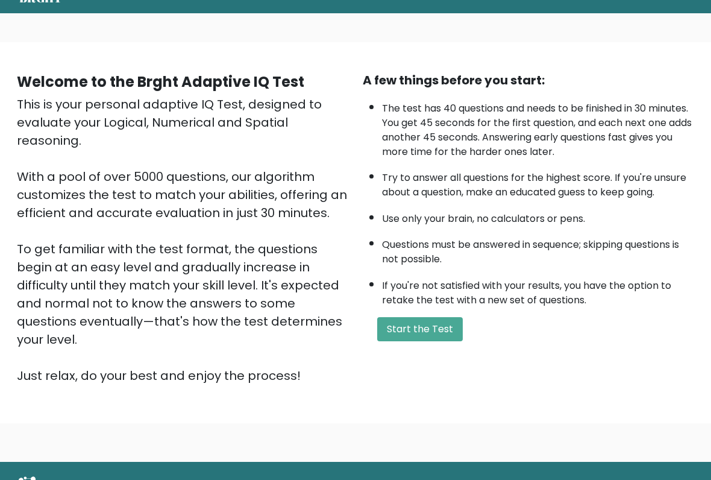
scroll to position [56, 0]
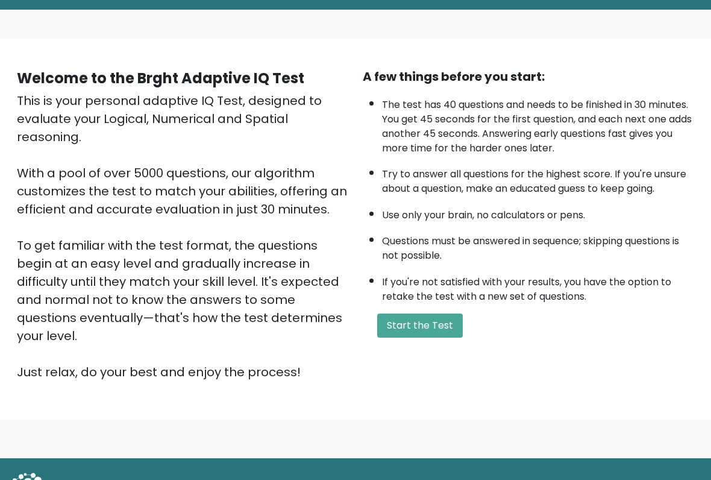
click at [451, 338] on button "Start the Test" at bounding box center [420, 326] width 86 height 24
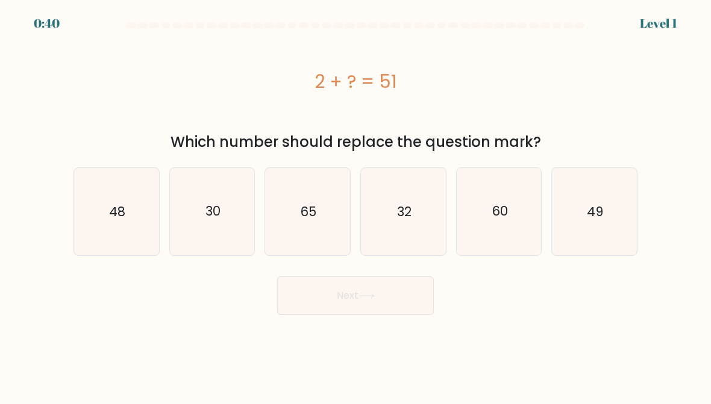
click at [610, 203] on icon "49" at bounding box center [594, 211] width 85 height 85
click at [356, 203] on input "f. 49" at bounding box center [355, 203] width 1 height 3
radio input "true"
click at [424, 295] on button "Next" at bounding box center [355, 296] width 157 height 39
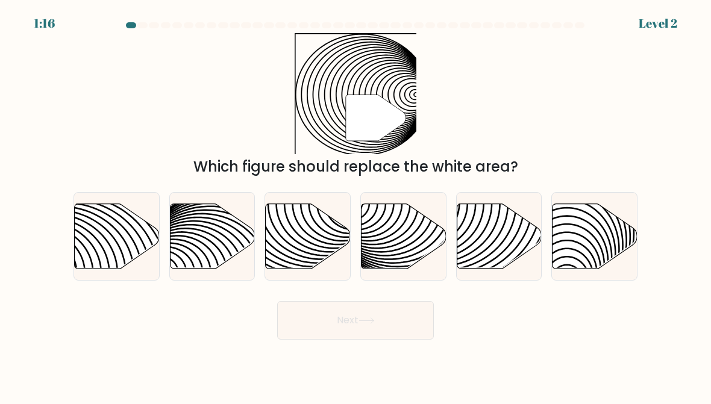
click at [330, 228] on icon at bounding box center [308, 236] width 85 height 65
click at [355, 205] on input "c." at bounding box center [355, 203] width 1 height 3
radio input "true"
click at [402, 331] on button "Next" at bounding box center [355, 320] width 157 height 39
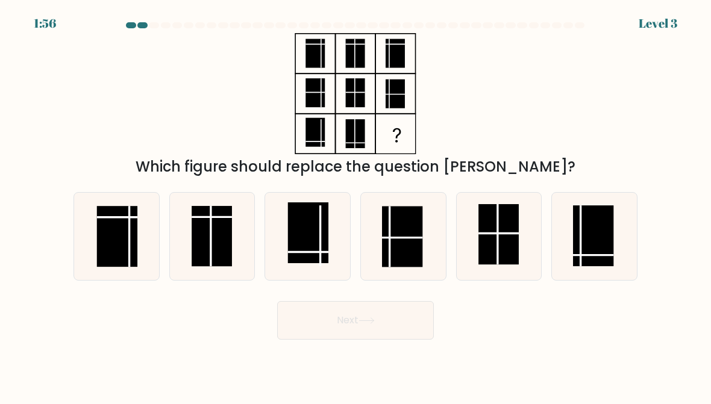
click at [310, 242] on rect at bounding box center [308, 232] width 40 height 61
click at [355, 205] on input "c." at bounding box center [355, 203] width 1 height 3
radio input "true"
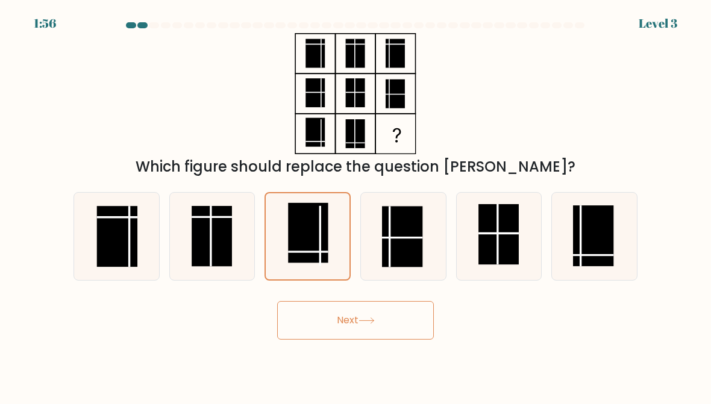
click at [375, 325] on button "Next" at bounding box center [355, 320] width 157 height 39
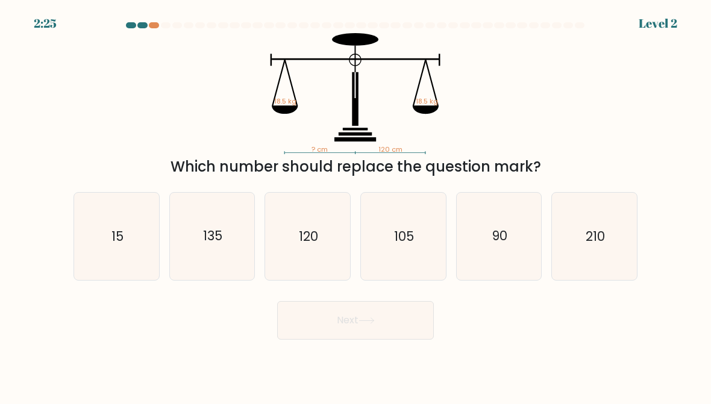
click at [318, 266] on icon "120" at bounding box center [307, 236] width 85 height 85
click at [355, 205] on input "c. 120" at bounding box center [355, 203] width 1 height 3
radio input "true"
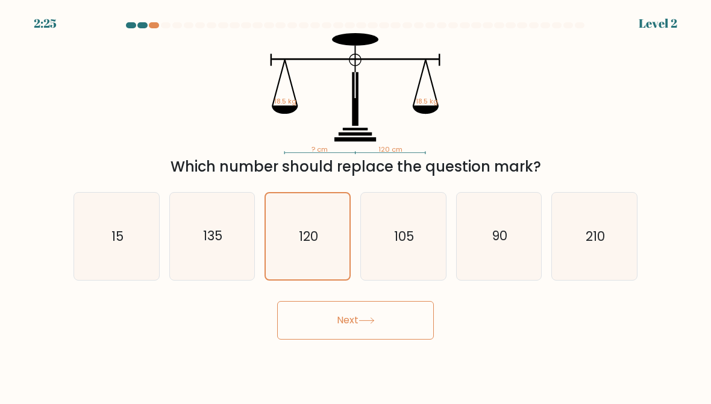
click at [325, 337] on button "Next" at bounding box center [355, 320] width 157 height 39
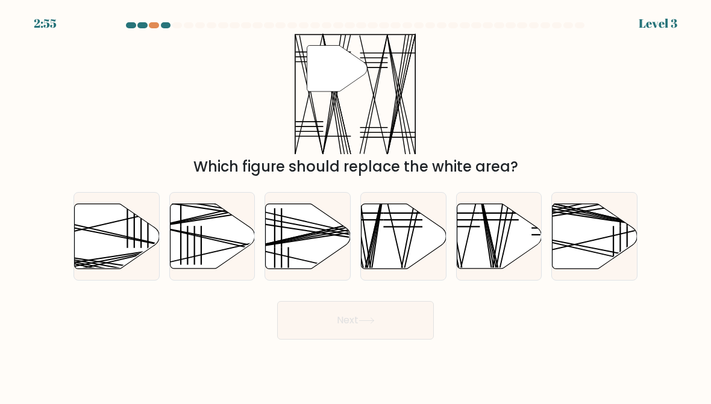
click at [503, 254] on line at bounding box center [498, 273] width 39 height 168
click at [356, 205] on input "e." at bounding box center [355, 203] width 1 height 3
radio input "true"
click at [413, 314] on button "Next" at bounding box center [355, 320] width 157 height 39
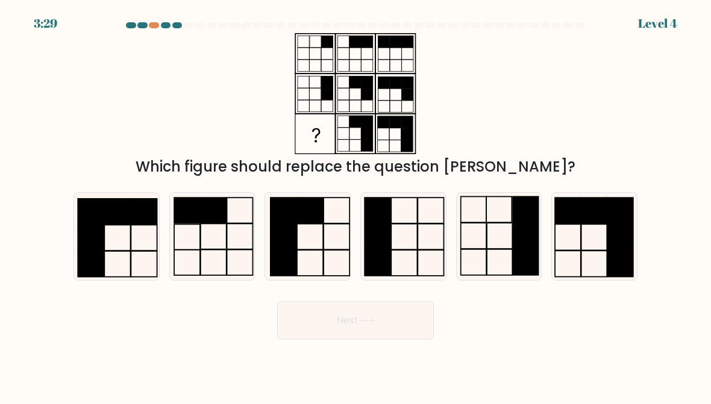
click at [494, 239] on icon at bounding box center [499, 236] width 85 height 85
click at [356, 205] on input "e." at bounding box center [355, 203] width 1 height 3
radio input "true"
click at [494, 240] on icon at bounding box center [499, 237] width 84 height 84
click at [356, 205] on input "e." at bounding box center [355, 203] width 1 height 3
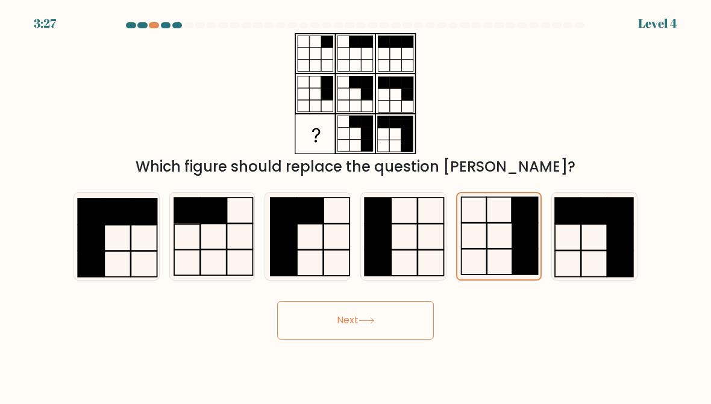
click at [421, 320] on button "Next" at bounding box center [355, 320] width 157 height 39
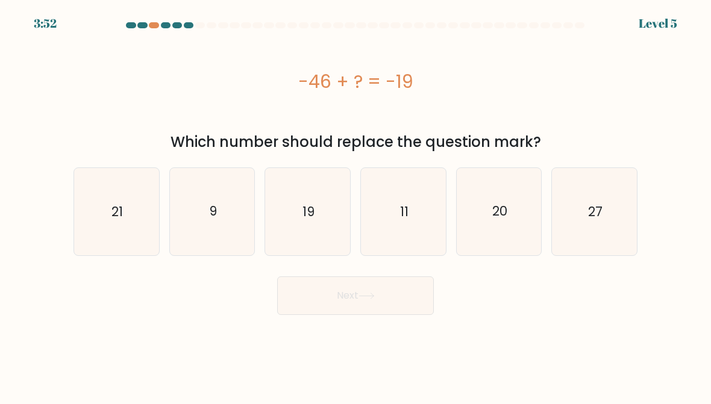
click at [592, 213] on text "27" at bounding box center [595, 210] width 14 height 17
click at [356, 205] on input "f. 27" at bounding box center [355, 203] width 1 height 3
radio input "true"
click at [395, 294] on button "Next" at bounding box center [355, 296] width 157 height 39
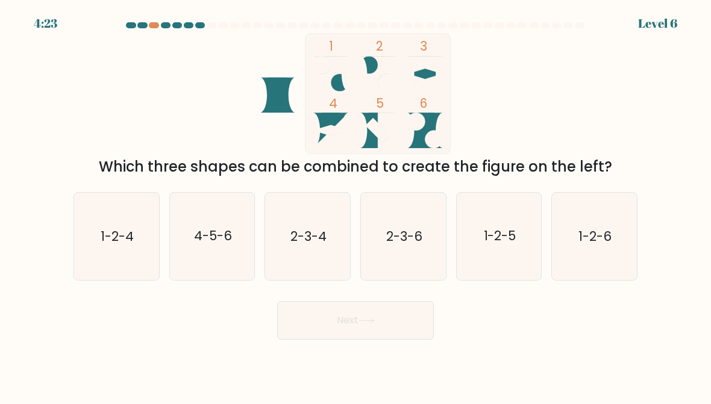
click at [601, 233] on text "1-2-6" at bounding box center [595, 236] width 33 height 17
click at [356, 205] on input "f. 1-2-6" at bounding box center [355, 203] width 1 height 3
radio input "true"
click at [419, 333] on button "Next" at bounding box center [355, 320] width 157 height 39
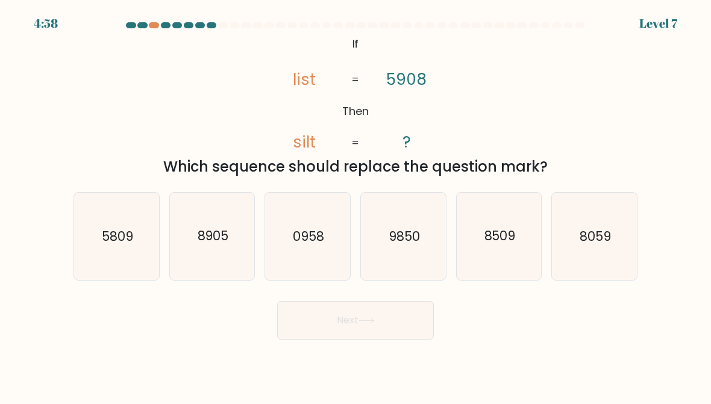
click at [329, 251] on icon "0958" at bounding box center [307, 236] width 85 height 85
click at [355, 205] on input "c. 0958" at bounding box center [355, 203] width 1 height 3
radio input "true"
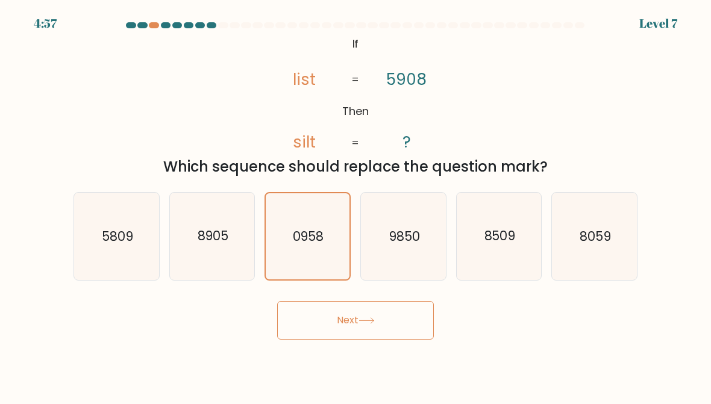
click at [407, 325] on button "Next" at bounding box center [355, 320] width 157 height 39
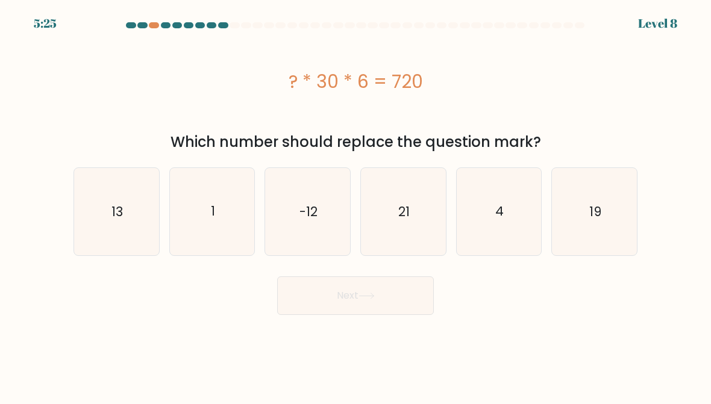
click at [502, 206] on text "4" at bounding box center [499, 210] width 8 height 17
click at [356, 205] on input "e. 4" at bounding box center [355, 203] width 1 height 3
radio input "true"
click at [416, 295] on button "Next" at bounding box center [355, 296] width 157 height 39
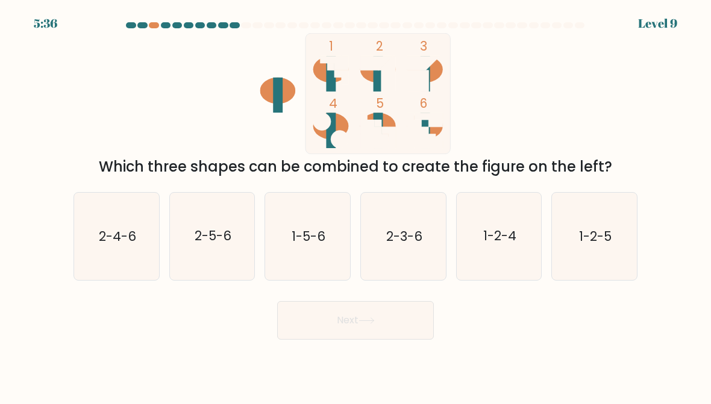
click at [305, 244] on text "1-5-6" at bounding box center [309, 236] width 34 height 17
click at [355, 205] on input "c. 1-5-6" at bounding box center [355, 203] width 1 height 3
radio input "true"
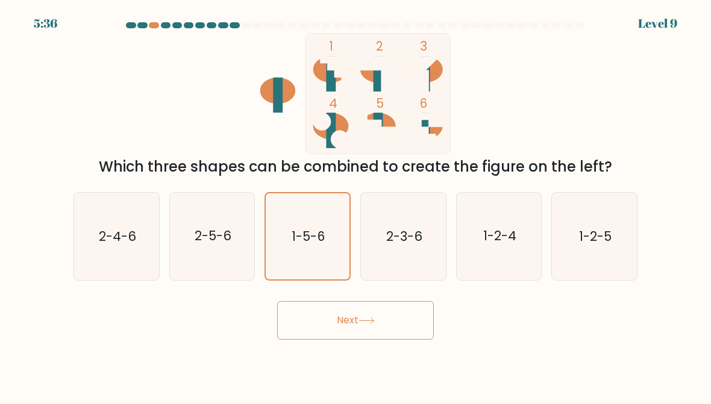
click at [359, 328] on button "Next" at bounding box center [355, 320] width 157 height 39
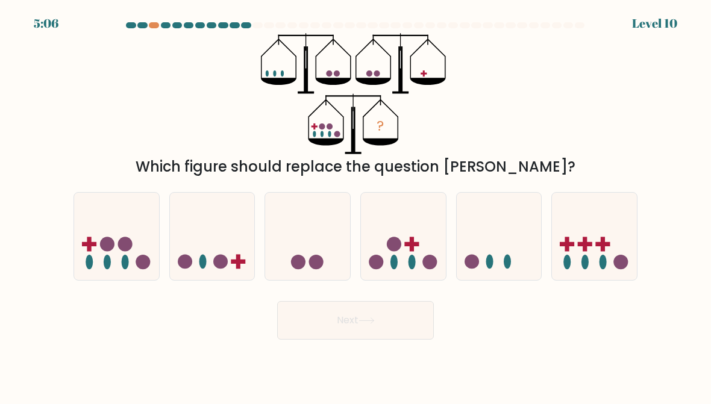
click at [86, 249] on icon at bounding box center [116, 236] width 85 height 70
click at [355, 205] on input "a." at bounding box center [355, 203] width 1 height 3
radio input "true"
click at [401, 321] on button "Next" at bounding box center [355, 320] width 157 height 39
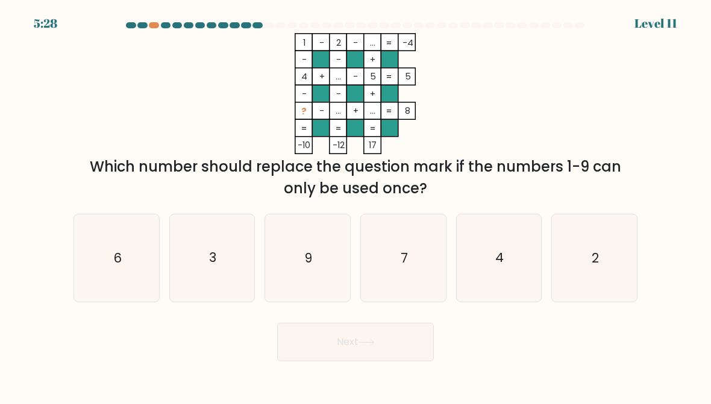
click at [412, 261] on icon "7" at bounding box center [403, 258] width 85 height 85
click at [356, 205] on input "d. 7" at bounding box center [355, 203] width 1 height 3
radio input "true"
click at [415, 345] on button "Next" at bounding box center [355, 342] width 157 height 39
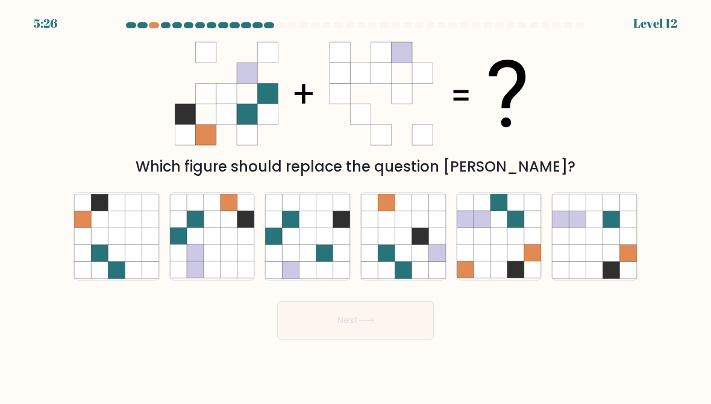
click at [578, 254] on icon at bounding box center [577, 253] width 17 height 17
click at [356, 205] on input "f." at bounding box center [355, 203] width 1 height 3
radio input "true"
click at [423, 316] on button "Next" at bounding box center [355, 320] width 157 height 39
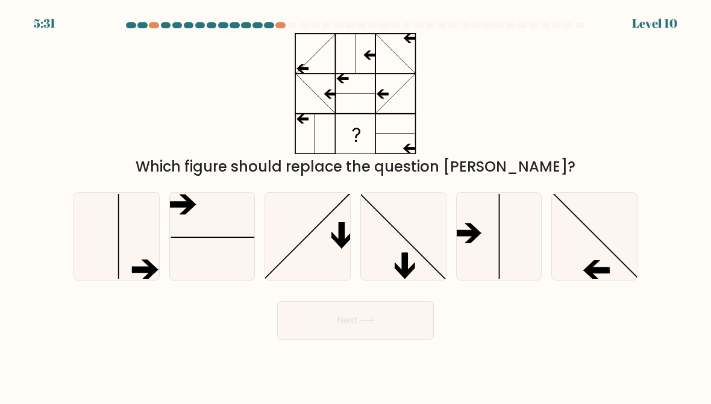
click at [621, 224] on icon at bounding box center [594, 236] width 85 height 85
click at [356, 205] on input "f." at bounding box center [355, 203] width 1 height 3
radio input "true"
click at [427, 331] on button "Next" at bounding box center [355, 320] width 157 height 39
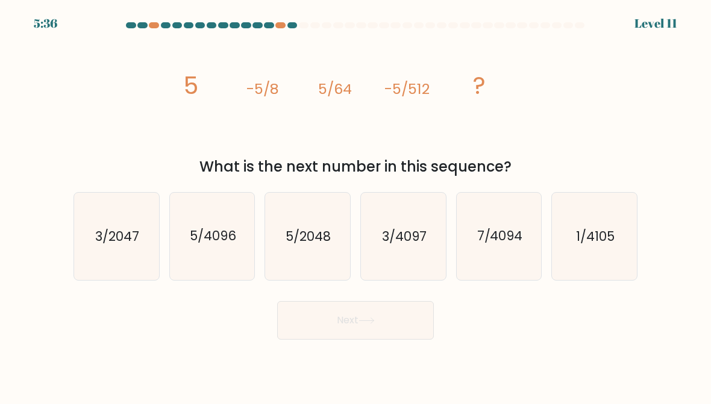
click at [219, 265] on icon "5/4096" at bounding box center [212, 236] width 85 height 85
click at [355, 205] on input "b. 5/4096" at bounding box center [355, 203] width 1 height 3
radio input "true"
click at [390, 339] on button "Next" at bounding box center [355, 320] width 157 height 39
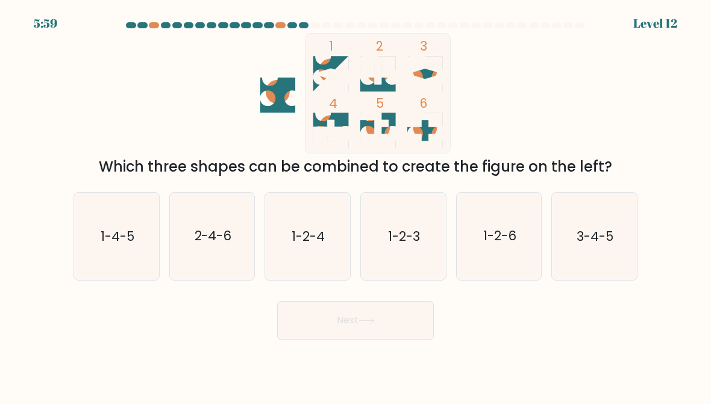
click at [214, 257] on icon "2-4-6" at bounding box center [212, 236] width 85 height 85
click at [355, 205] on input "b. 2-4-6" at bounding box center [355, 203] width 1 height 3
radio input "true"
click at [351, 338] on button "Next" at bounding box center [355, 320] width 157 height 39
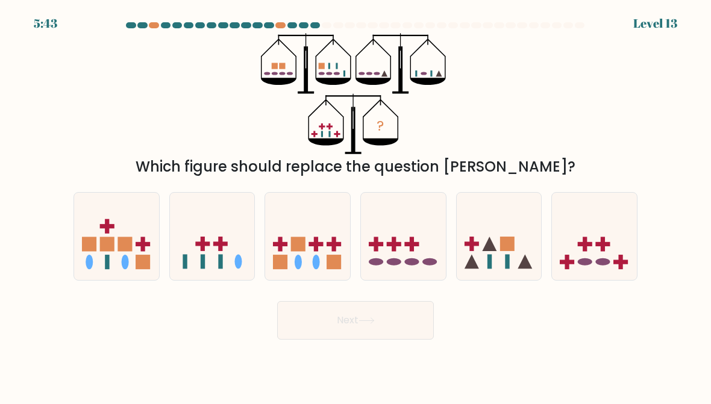
click at [612, 231] on icon at bounding box center [594, 236] width 85 height 70
click at [356, 205] on input "f." at bounding box center [355, 203] width 1 height 3
radio input "true"
click at [392, 327] on button "Next" at bounding box center [355, 320] width 157 height 39
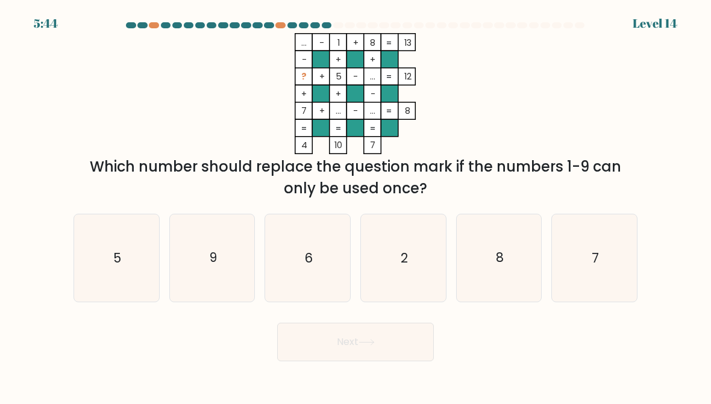
click at [593, 265] on text "7" at bounding box center [595, 257] width 7 height 17
click at [356, 205] on input "f. 7" at bounding box center [355, 203] width 1 height 3
radio input "true"
click at [410, 343] on button "Next" at bounding box center [355, 342] width 157 height 39
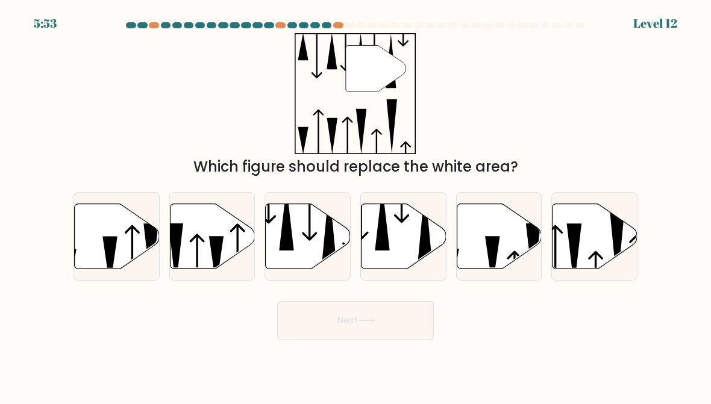
click at [394, 236] on icon at bounding box center [404, 236] width 85 height 65
click at [356, 205] on input "d." at bounding box center [355, 203] width 1 height 3
radio input "true"
click at [390, 329] on button "Next" at bounding box center [355, 320] width 157 height 39
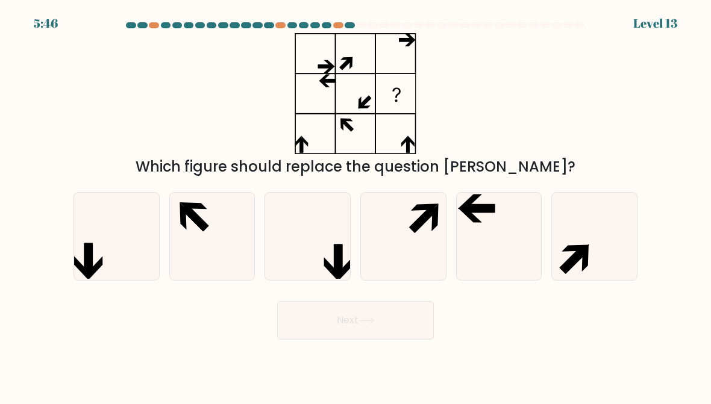
click at [626, 226] on icon at bounding box center [594, 236] width 85 height 85
click at [356, 205] on input "f." at bounding box center [355, 203] width 1 height 3
radio input "true"
click at [418, 329] on button "Next" at bounding box center [355, 320] width 157 height 39
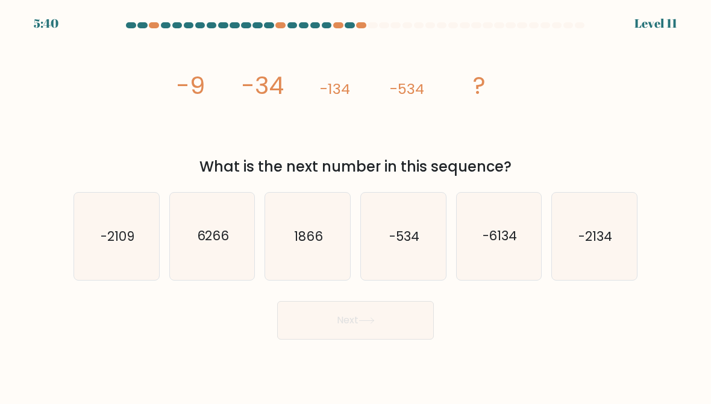
click at [315, 224] on icon "1866" at bounding box center [307, 236] width 85 height 85
click at [355, 205] on input "c. 1866" at bounding box center [355, 203] width 1 height 3
radio input "true"
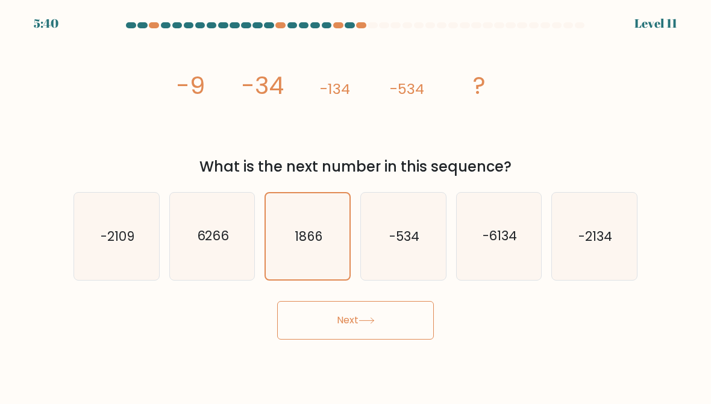
click at [417, 324] on button "Next" at bounding box center [355, 320] width 157 height 39
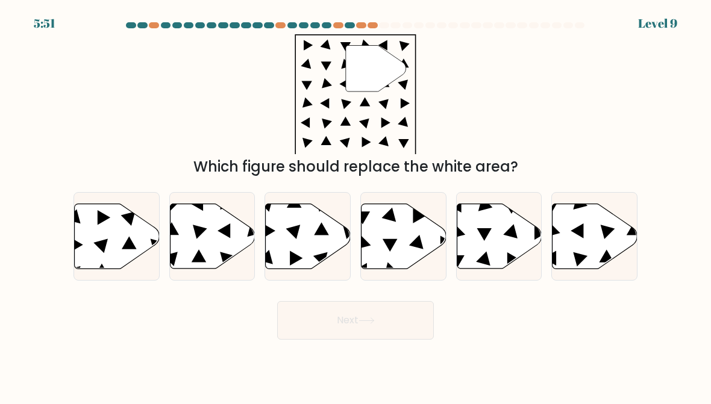
click at [589, 242] on icon at bounding box center [595, 236] width 85 height 65
click at [356, 205] on input "f." at bounding box center [355, 203] width 1 height 3
radio input "true"
click at [424, 339] on button "Next" at bounding box center [355, 320] width 157 height 39
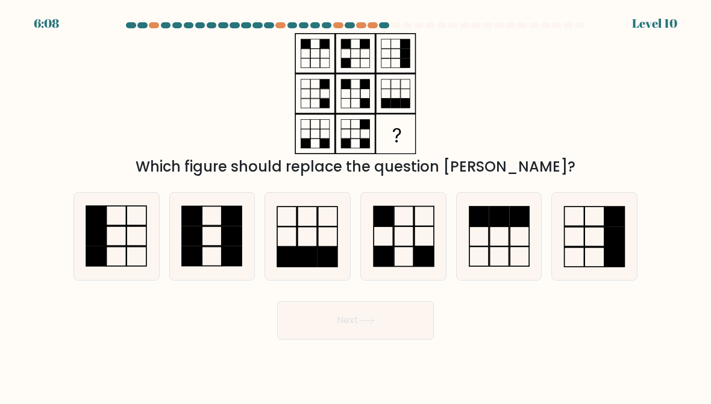
click at [102, 218] on rect at bounding box center [96, 215] width 20 height 19
click at [355, 205] on input "a." at bounding box center [355, 203] width 1 height 3
radio input "true"
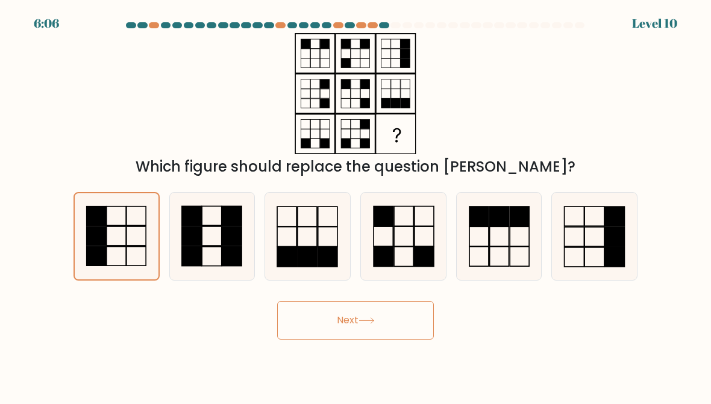
click at [405, 324] on button "Next" at bounding box center [355, 320] width 157 height 39
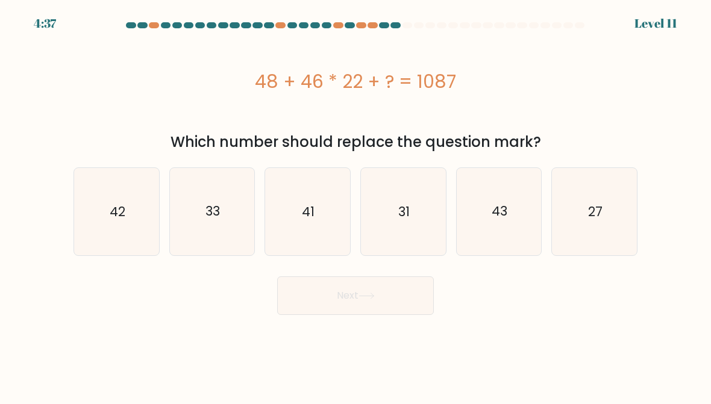
click at [603, 196] on icon "27" at bounding box center [594, 211] width 85 height 85
click at [356, 202] on input "f. 27" at bounding box center [355, 203] width 1 height 3
radio input "true"
click at [413, 309] on button "Next" at bounding box center [355, 296] width 157 height 39
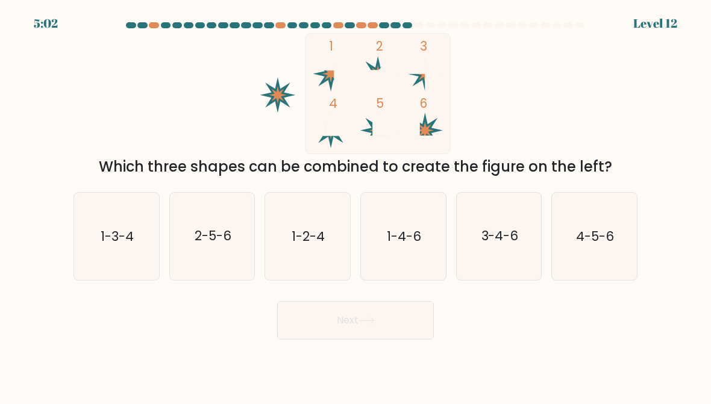
click at [594, 240] on text "4-5-6" at bounding box center [596, 236] width 38 height 17
click at [356, 205] on input "f. 4-5-6" at bounding box center [355, 203] width 1 height 3
radio input "true"
click at [410, 327] on button "Next" at bounding box center [355, 320] width 157 height 39
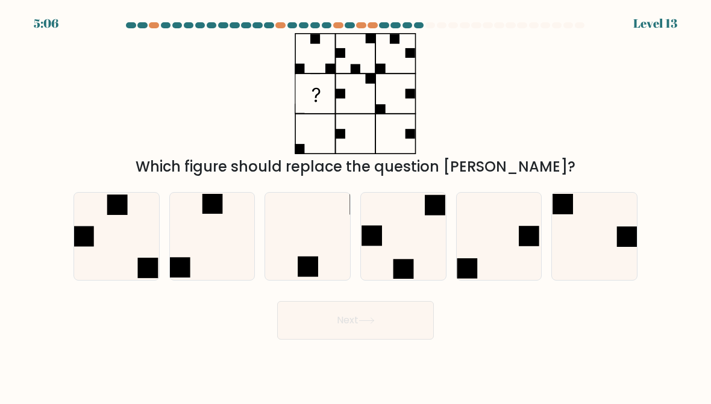
click at [608, 232] on icon at bounding box center [594, 236] width 85 height 85
click at [356, 205] on input "f." at bounding box center [355, 203] width 1 height 3
radio input "true"
click at [412, 316] on button "Next" at bounding box center [355, 320] width 157 height 39
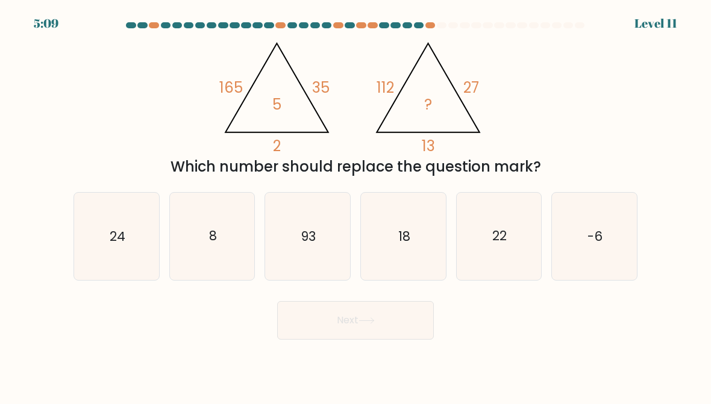
click at [24, 222] on form at bounding box center [355, 181] width 711 height 318
click at [417, 316] on button "Next" at bounding box center [355, 320] width 157 height 39
click at [201, 238] on icon "8" at bounding box center [212, 236] width 85 height 85
click at [355, 205] on input "b. 8" at bounding box center [355, 203] width 1 height 3
radio input "true"
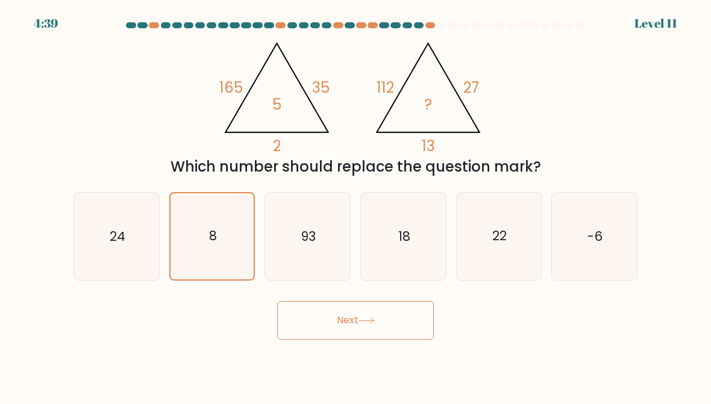
click at [421, 319] on button "Next" at bounding box center [355, 320] width 157 height 39
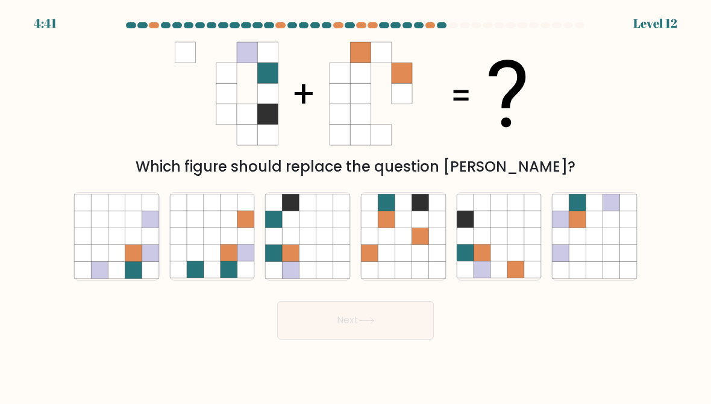
click at [524, 242] on icon at bounding box center [515, 236] width 17 height 17
click at [356, 205] on input "e." at bounding box center [355, 203] width 1 height 3
radio input "true"
click at [414, 315] on button "Next" at bounding box center [355, 320] width 157 height 39
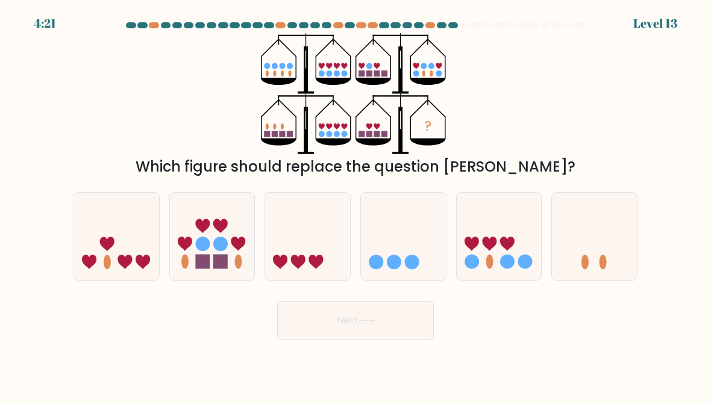
click at [512, 244] on icon at bounding box center [507, 244] width 14 height 14
click at [356, 205] on input "e." at bounding box center [355, 203] width 1 height 3
radio input "true"
click at [405, 333] on button "Next" at bounding box center [355, 320] width 157 height 39
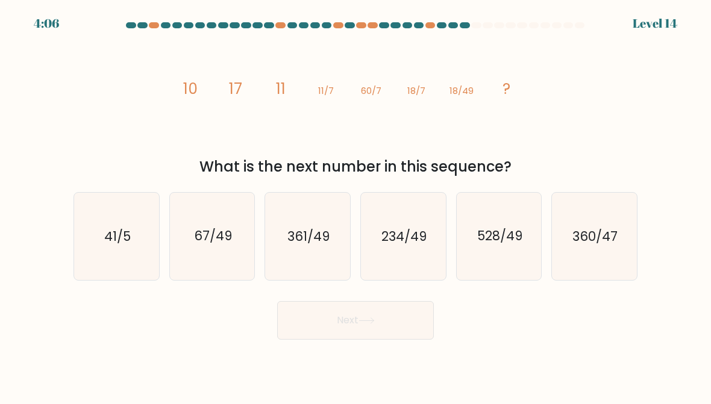
click at [502, 234] on text "528/49" at bounding box center [499, 236] width 45 height 17
click at [356, 205] on input "e. 528/49" at bounding box center [355, 203] width 1 height 3
radio input "true"
click at [338, 241] on icon "361/49" at bounding box center [307, 236] width 85 height 85
click at [355, 205] on input "c. 361/49" at bounding box center [355, 203] width 1 height 3
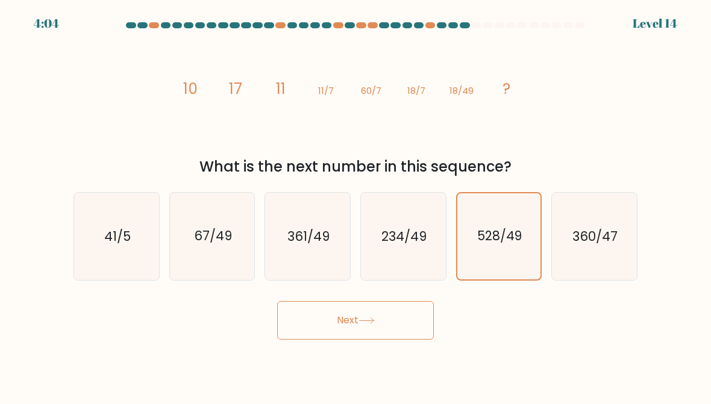
radio input "true"
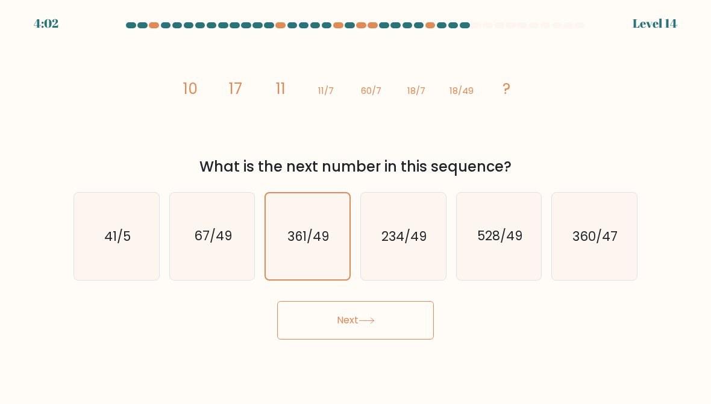
click at [515, 265] on icon "528/49" at bounding box center [499, 236] width 85 height 85
click at [356, 205] on input "e. 528/49" at bounding box center [355, 203] width 1 height 3
radio input "true"
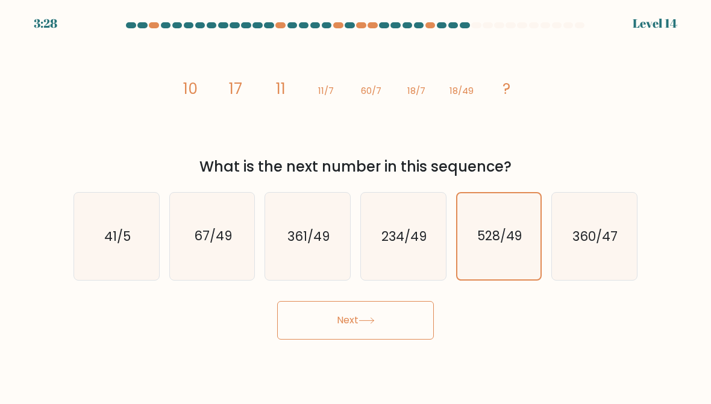
click at [422, 265] on icon "234/49" at bounding box center [403, 236] width 85 height 85
click at [356, 205] on input "d. 234/49" at bounding box center [355, 203] width 1 height 3
radio input "true"
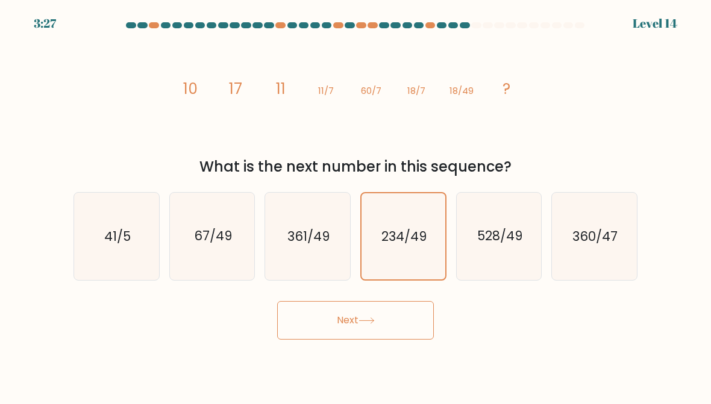
click at [408, 333] on button "Next" at bounding box center [355, 320] width 157 height 39
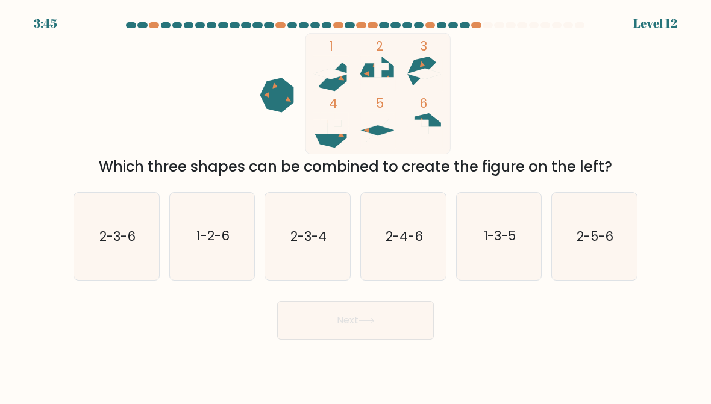
click at [513, 234] on text "1-3-5" at bounding box center [499, 236] width 33 height 17
click at [356, 205] on input "e. 1-3-5" at bounding box center [355, 203] width 1 height 3
radio input "true"
click at [405, 323] on button "Next" at bounding box center [355, 320] width 157 height 39
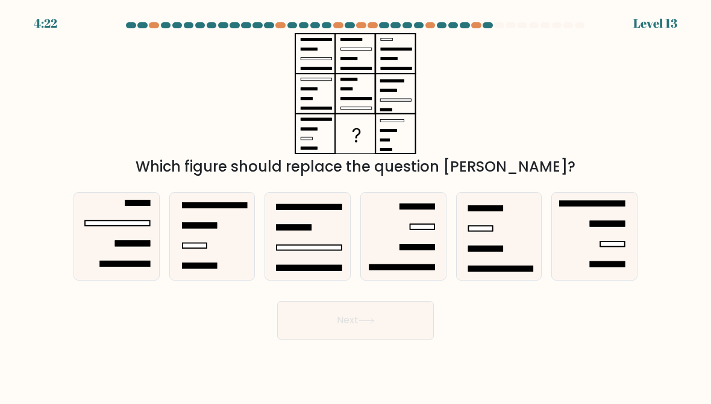
click at [507, 225] on icon at bounding box center [499, 236] width 85 height 85
click at [356, 205] on input "e." at bounding box center [355, 203] width 1 height 3
radio input "true"
click at [404, 328] on button "Next" at bounding box center [355, 320] width 157 height 39
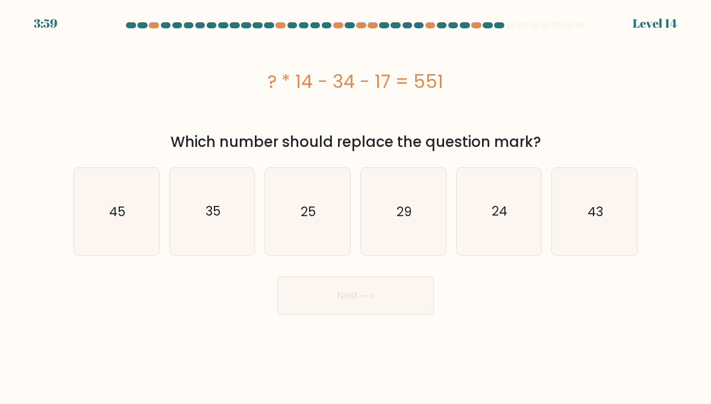
click at [599, 237] on icon "43" at bounding box center [594, 211] width 85 height 85
click at [356, 205] on input "f. 43" at bounding box center [355, 203] width 1 height 3
radio input "true"
click at [407, 301] on button "Next" at bounding box center [355, 296] width 157 height 39
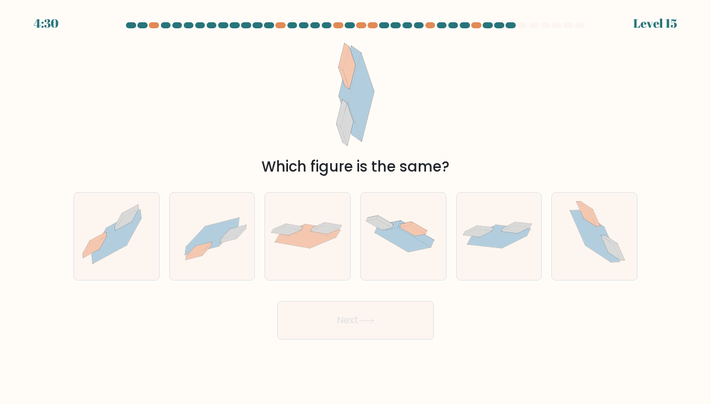
click at [228, 250] on icon at bounding box center [212, 236] width 85 height 61
click at [355, 205] on input "b." at bounding box center [355, 203] width 1 height 3
radio input "true"
click at [342, 325] on button "Next" at bounding box center [355, 320] width 157 height 39
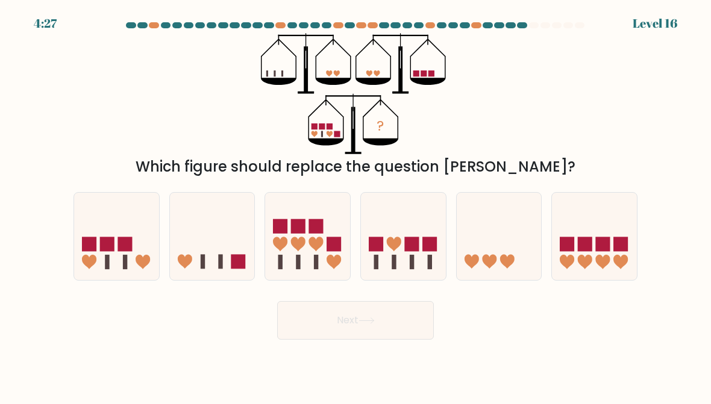
click at [101, 258] on icon at bounding box center [116, 236] width 85 height 70
click at [355, 205] on input "a." at bounding box center [355, 203] width 1 height 3
radio input "true"
click at [412, 327] on button "Next" at bounding box center [355, 320] width 157 height 39
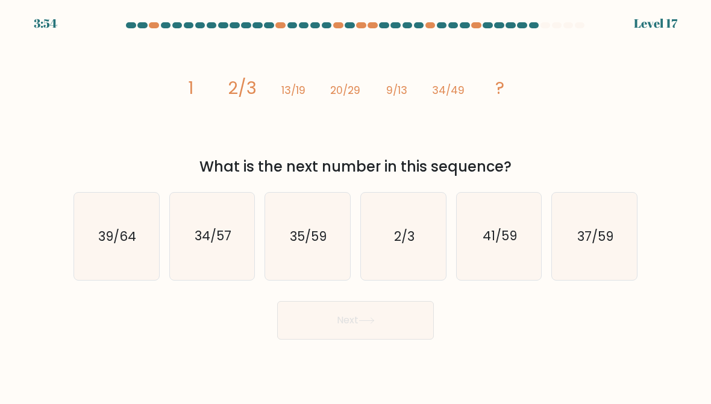
click at [498, 249] on icon "41/59" at bounding box center [499, 236] width 85 height 85
click at [356, 205] on input "e. 41/59" at bounding box center [355, 203] width 1 height 3
radio input "true"
click at [405, 329] on button "Next" at bounding box center [355, 320] width 157 height 39
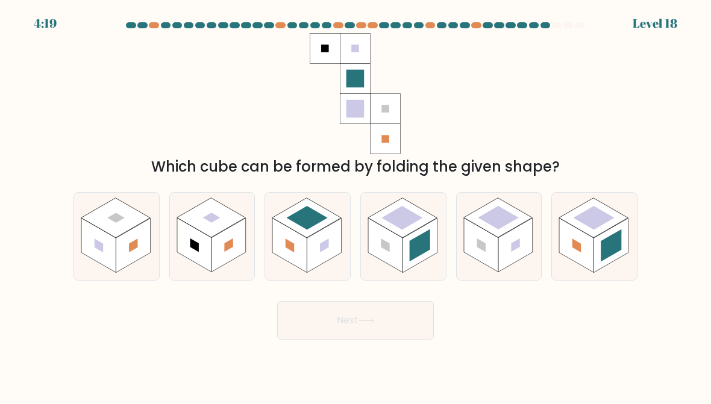
click at [423, 233] on rect at bounding box center [419, 246] width 34 height 54
click at [356, 205] on input "d." at bounding box center [355, 203] width 1 height 3
radio input "true"
click at [417, 324] on button "Next" at bounding box center [355, 320] width 157 height 39
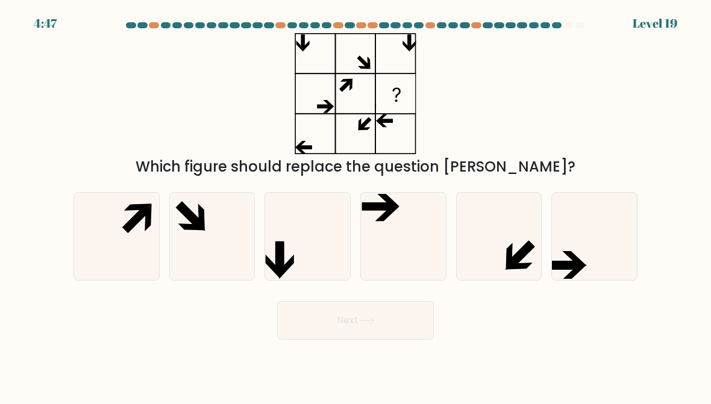
click at [198, 213] on icon at bounding box center [212, 236] width 85 height 85
click at [355, 205] on input "b." at bounding box center [355, 203] width 1 height 3
radio input "true"
click at [413, 313] on button "Next" at bounding box center [355, 320] width 157 height 39
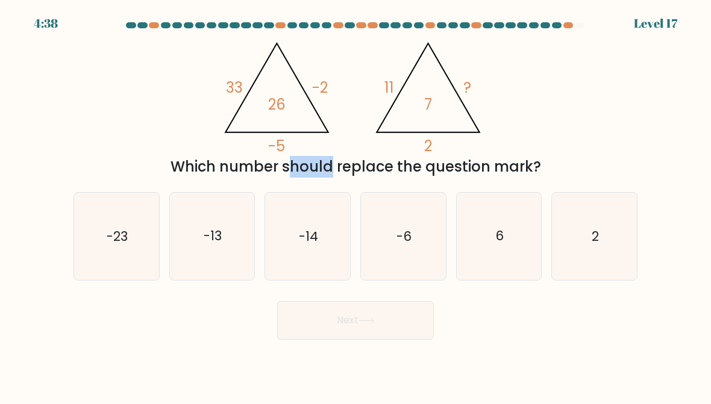
click at [433, 219] on icon "-6" at bounding box center [403, 236] width 85 height 85
click at [356, 205] on input "d. -6" at bounding box center [355, 203] width 1 height 3
radio input "true"
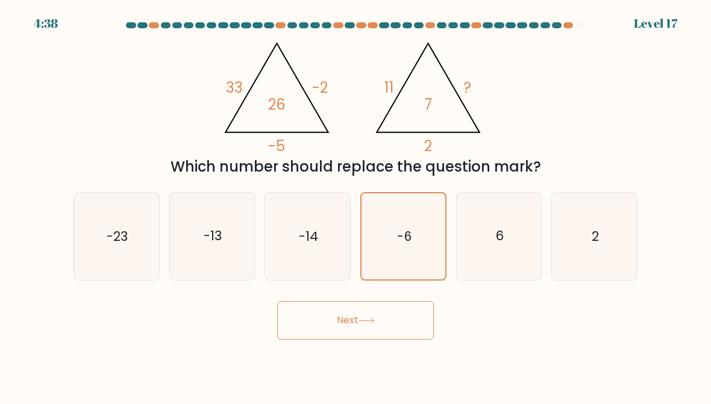
click at [427, 318] on button "Next" at bounding box center [355, 320] width 157 height 39
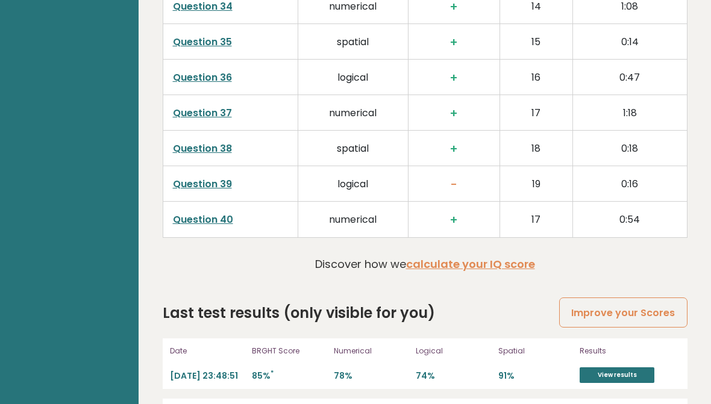
scroll to position [3117, 0]
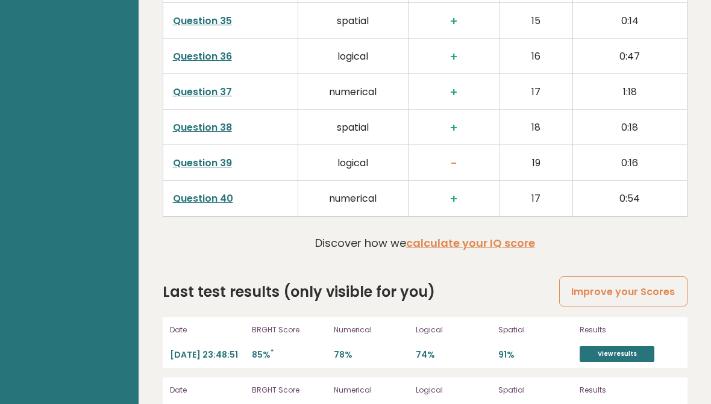
click at [636, 110] on td "0:18" at bounding box center [629, 128] width 114 height 36
click at [638, 346] on link "View results" at bounding box center [617, 354] width 75 height 16
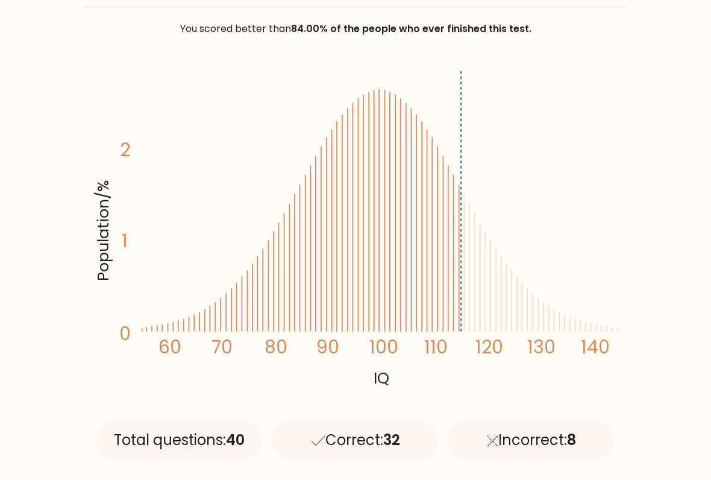
scroll to position [171, 0]
click at [404, 237] on text "140" at bounding box center [363, 202] width 542 height 313
click at [409, 240] on text "140" at bounding box center [363, 202] width 542 height 313
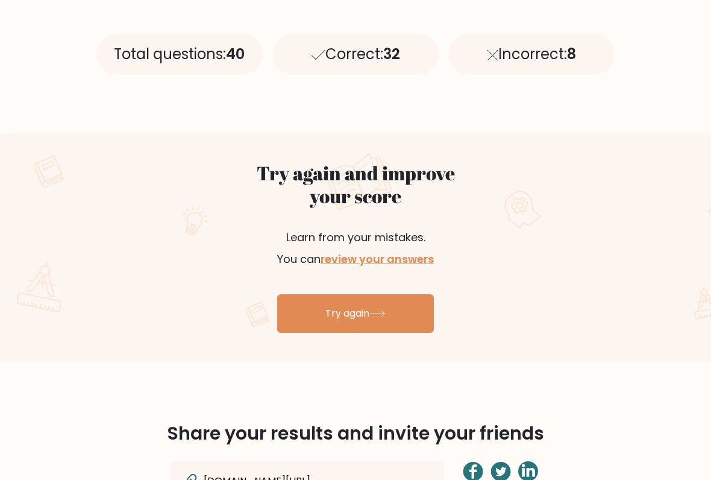
scroll to position [557, 0]
click at [415, 313] on link "Try again" at bounding box center [355, 313] width 157 height 39
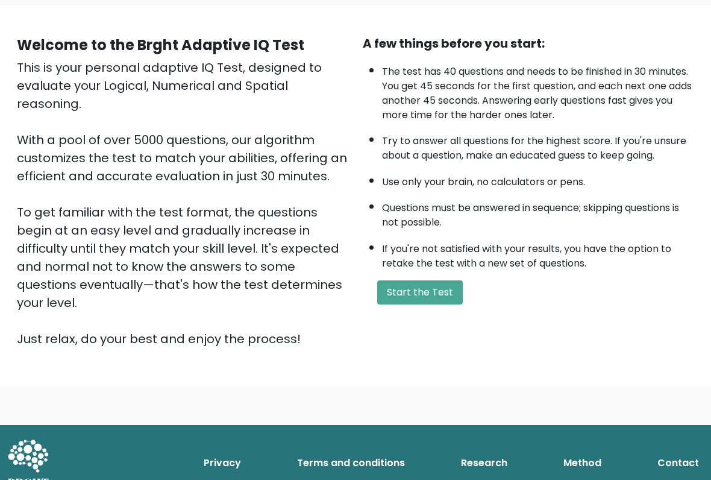
scroll to position [95, 0]
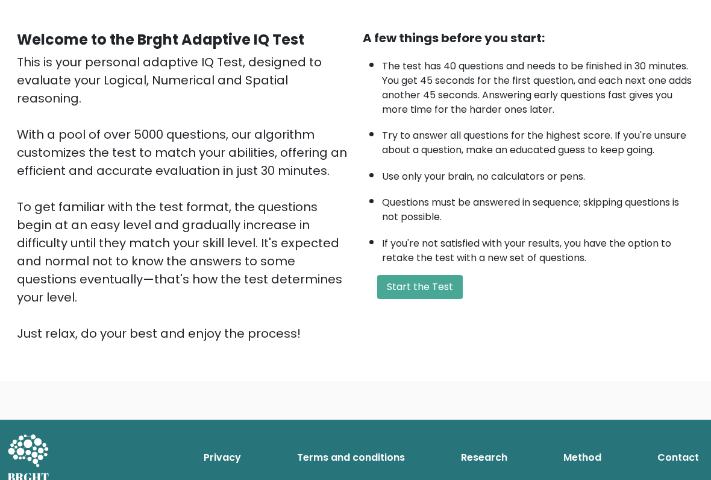
click at [442, 299] on button "Start the Test" at bounding box center [420, 287] width 86 height 24
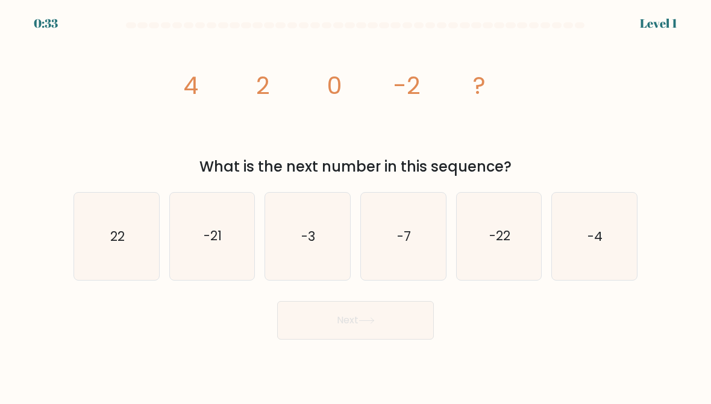
click at [606, 218] on icon "-4" at bounding box center [594, 236] width 85 height 85
click at [356, 205] on input "f. -4" at bounding box center [355, 203] width 1 height 3
radio input "true"
click at [381, 339] on button "Next" at bounding box center [355, 320] width 157 height 39
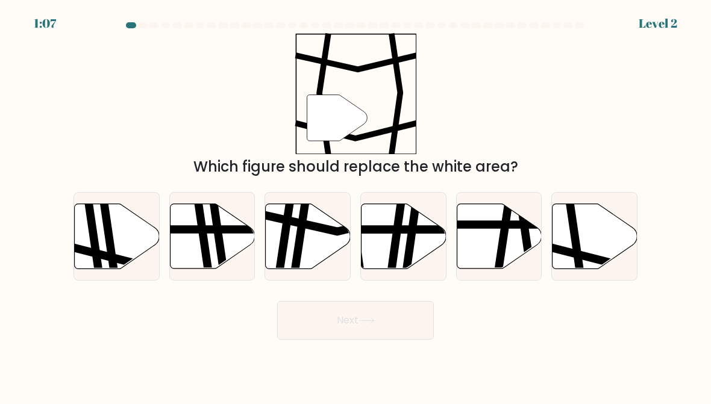
click at [580, 242] on icon at bounding box center [576, 202] width 13 height 171
click at [356, 205] on input "f." at bounding box center [355, 203] width 1 height 3
radio input "true"
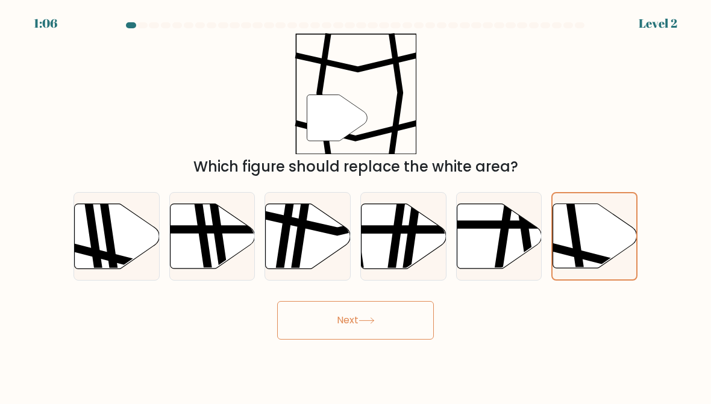
click at [407, 316] on button "Next" at bounding box center [355, 320] width 157 height 39
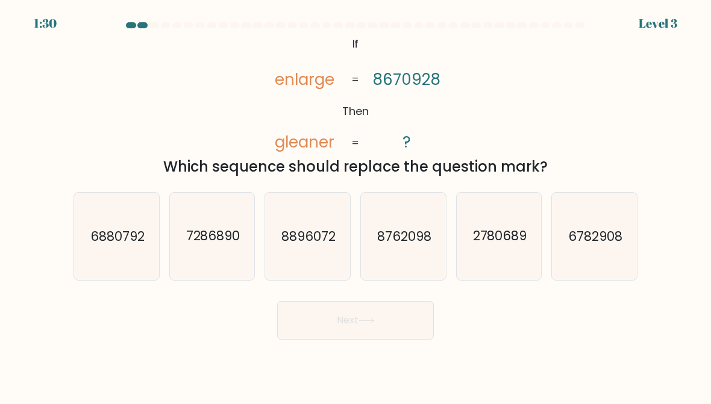
click at [502, 238] on text "2780689" at bounding box center [499, 236] width 54 height 17
click at [356, 205] on input "e. 2780689" at bounding box center [355, 203] width 1 height 3
radio input "true"
click at [404, 325] on button "Next" at bounding box center [355, 320] width 157 height 39
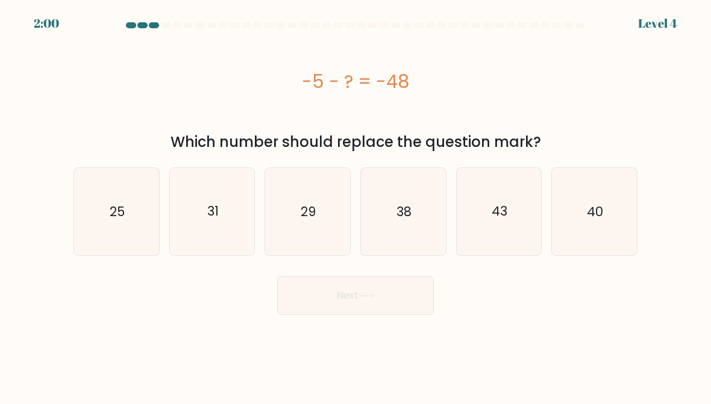
click at [508, 218] on icon "43" at bounding box center [499, 211] width 85 height 85
click at [356, 205] on input "e. 43" at bounding box center [355, 203] width 1 height 3
radio input "true"
click at [407, 300] on button "Next" at bounding box center [355, 296] width 157 height 39
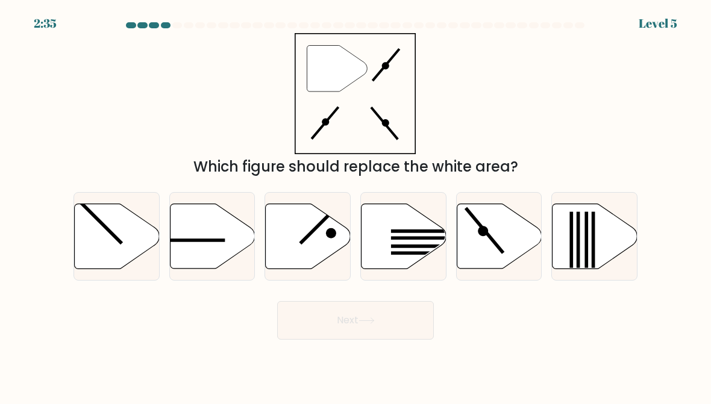
click at [502, 243] on icon at bounding box center [499, 236] width 85 height 65
click at [356, 205] on input "e." at bounding box center [355, 203] width 1 height 3
radio input "true"
click at [401, 321] on button "Next" at bounding box center [355, 320] width 157 height 39
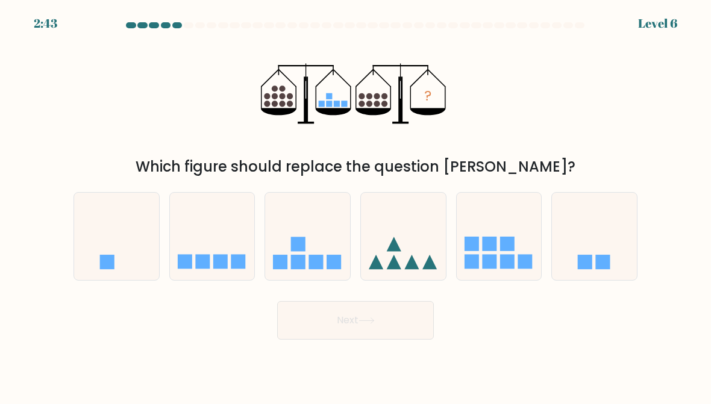
click at [189, 224] on icon at bounding box center [212, 236] width 85 height 70
click at [355, 205] on input "b." at bounding box center [355, 203] width 1 height 3
radio input "true"
click at [400, 326] on button "Next" at bounding box center [355, 320] width 157 height 39
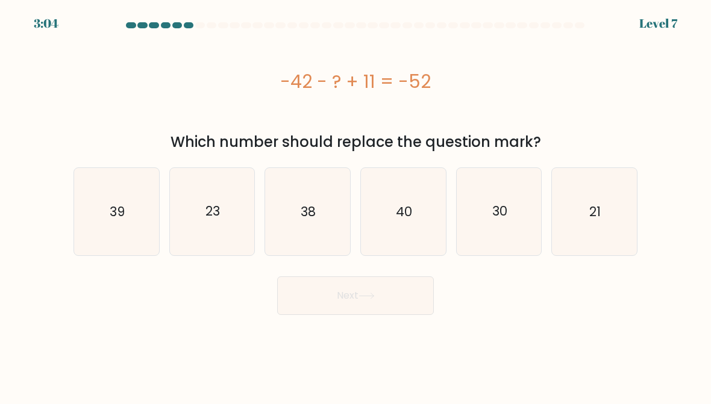
click at [595, 199] on icon "21" at bounding box center [594, 211] width 85 height 85
click at [356, 202] on input "f. 21" at bounding box center [355, 203] width 1 height 3
radio input "true"
click at [429, 302] on button "Next" at bounding box center [355, 296] width 157 height 39
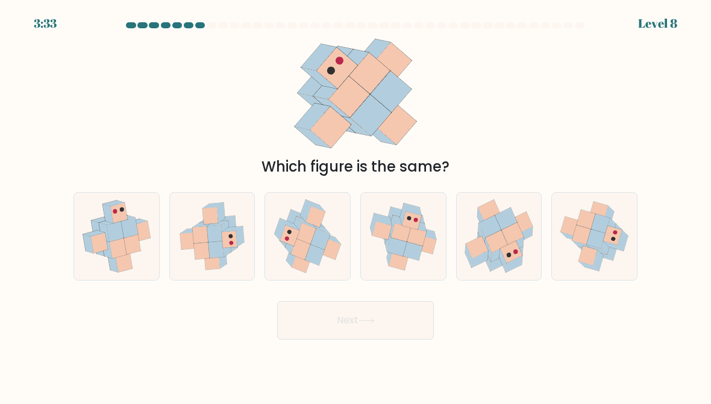
click at [416, 246] on icon at bounding box center [412, 251] width 19 height 18
click at [356, 205] on input "d." at bounding box center [355, 203] width 1 height 3
radio input "true"
click at [413, 317] on button "Next" at bounding box center [355, 320] width 157 height 39
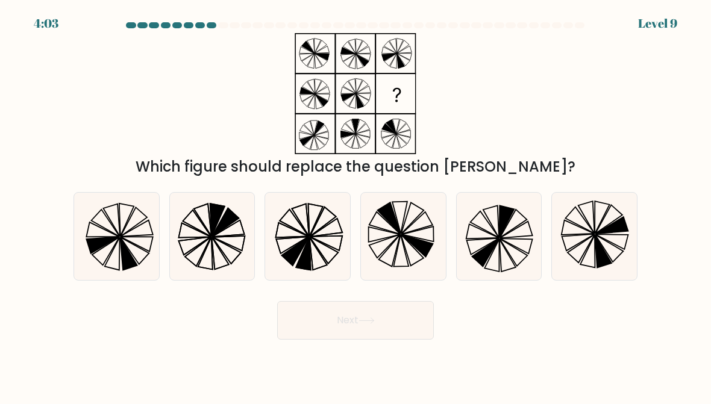
click at [321, 253] on icon at bounding box center [324, 250] width 28 height 27
click at [355, 205] on input "c." at bounding box center [355, 203] width 1 height 3
radio input "true"
click at [365, 325] on button "Next" at bounding box center [355, 320] width 157 height 39
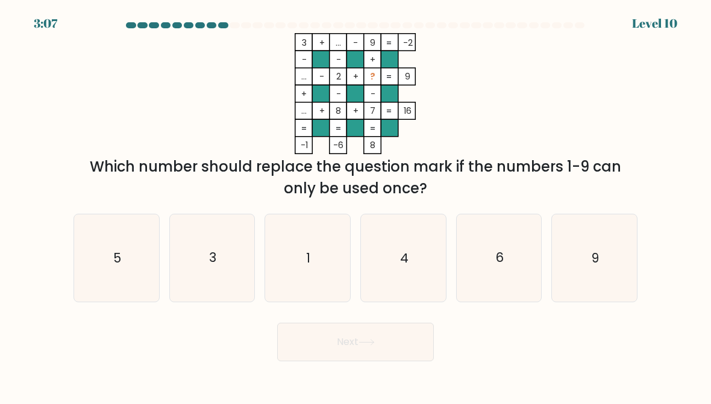
click at [601, 287] on icon "9" at bounding box center [594, 258] width 85 height 85
click at [356, 205] on input "f. 9" at bounding box center [355, 203] width 1 height 3
radio input "true"
click at [412, 342] on button "Next" at bounding box center [355, 342] width 157 height 39
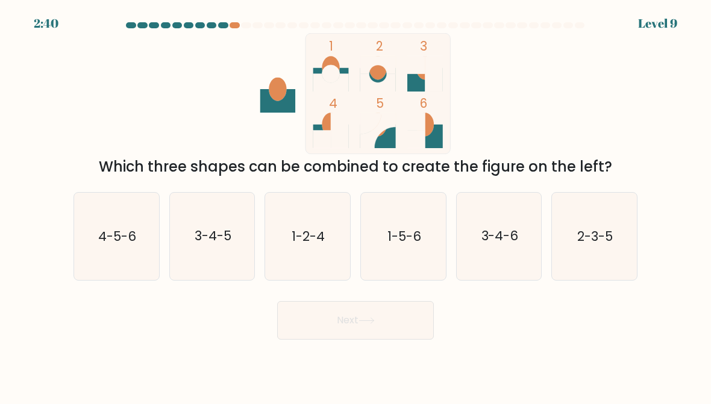
click at [500, 257] on icon "3-4-6" at bounding box center [499, 236] width 85 height 85
click at [356, 205] on input "e. 3-4-6" at bounding box center [355, 203] width 1 height 3
radio input "true"
click at [408, 321] on button "Next" at bounding box center [355, 320] width 157 height 39
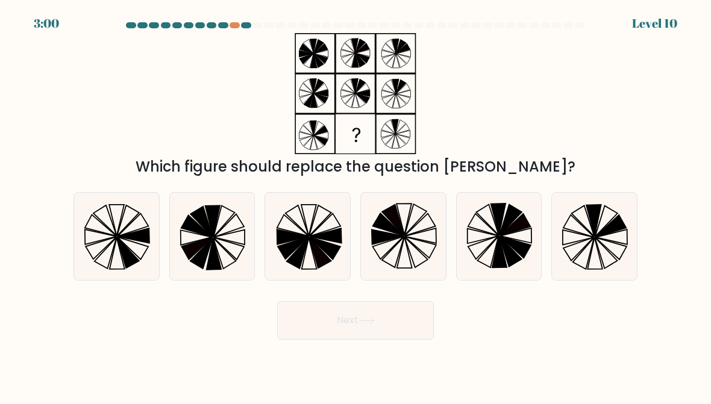
click at [593, 256] on icon at bounding box center [594, 236] width 85 height 85
click at [356, 205] on input "f." at bounding box center [355, 203] width 1 height 3
radio input "true"
click at [412, 323] on button "Next" at bounding box center [355, 320] width 157 height 39
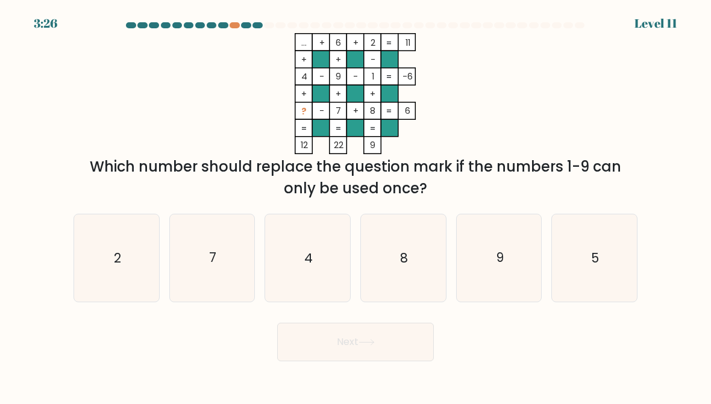
click at [600, 256] on icon "5" at bounding box center [594, 258] width 85 height 85
click at [356, 205] on input "f. 5" at bounding box center [355, 203] width 1 height 3
radio input "true"
click at [430, 358] on button "Next" at bounding box center [355, 342] width 157 height 39
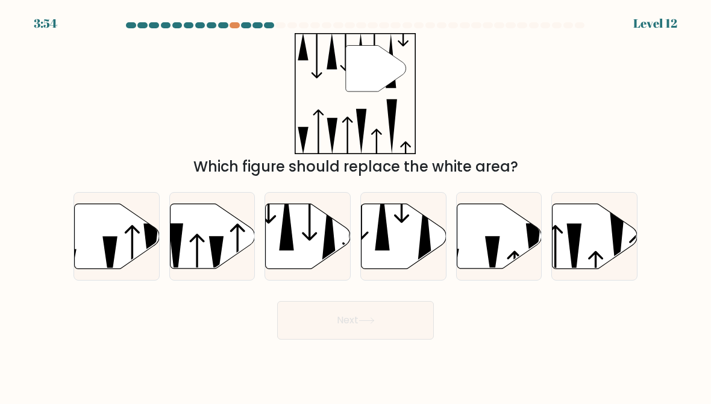
click at [399, 246] on icon at bounding box center [404, 236] width 85 height 65
click at [356, 205] on input "d." at bounding box center [355, 203] width 1 height 3
radio input "true"
click at [410, 324] on button "Next" at bounding box center [355, 320] width 157 height 39
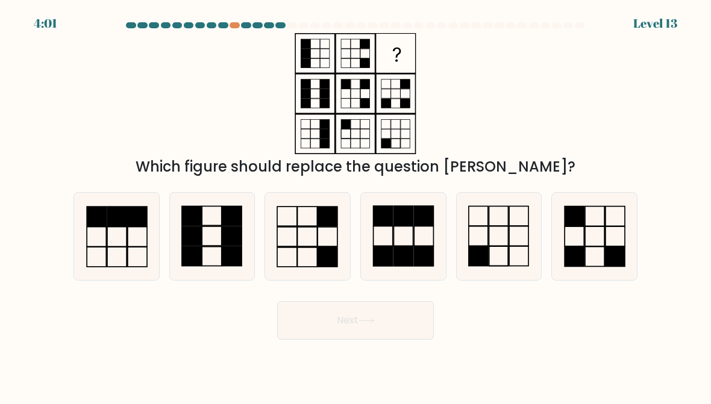
click at [308, 245] on icon at bounding box center [307, 236] width 85 height 85
click at [355, 205] on input "c." at bounding box center [355, 203] width 1 height 3
radio input "true"
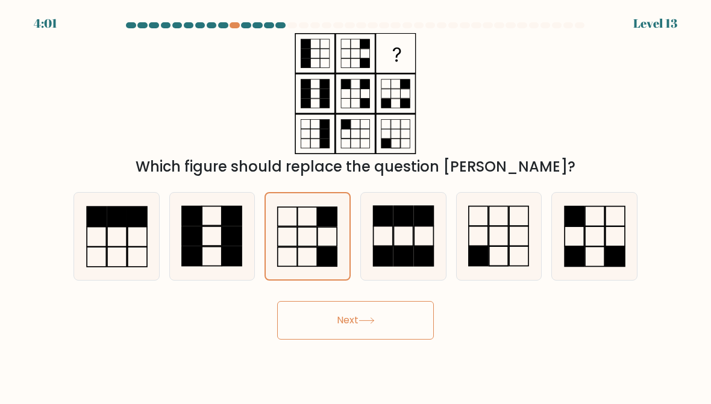
click at [401, 333] on button "Next" at bounding box center [355, 320] width 157 height 39
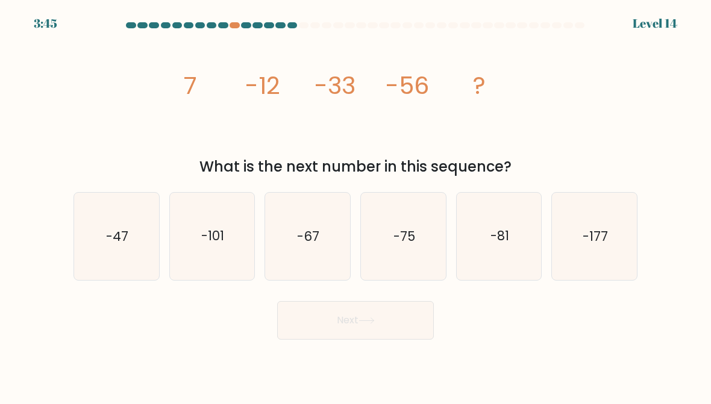
click at [516, 213] on icon "-81" at bounding box center [499, 236] width 85 height 85
click at [356, 205] on input "e. -81" at bounding box center [355, 203] width 1 height 3
radio input "true"
click at [298, 234] on text "-67" at bounding box center [309, 236] width 22 height 17
click at [355, 205] on input "c. -67" at bounding box center [355, 203] width 1 height 3
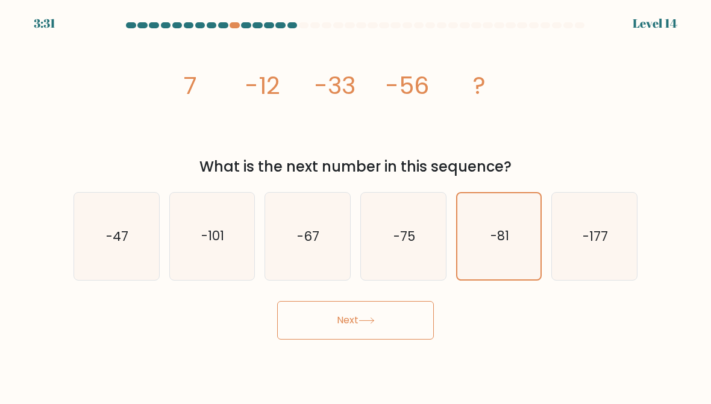
radio input "true"
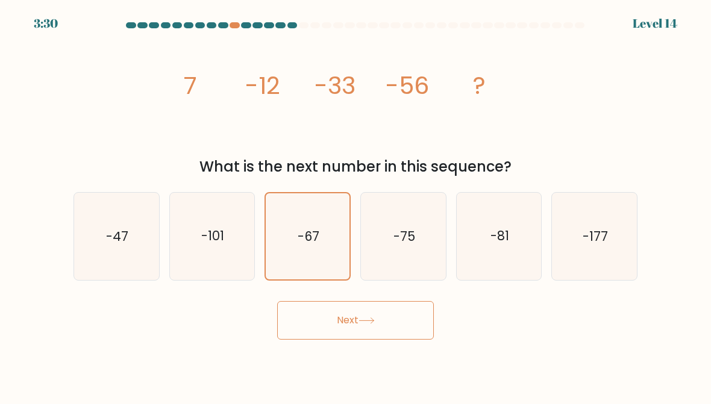
click at [431, 328] on button "Next" at bounding box center [355, 320] width 157 height 39
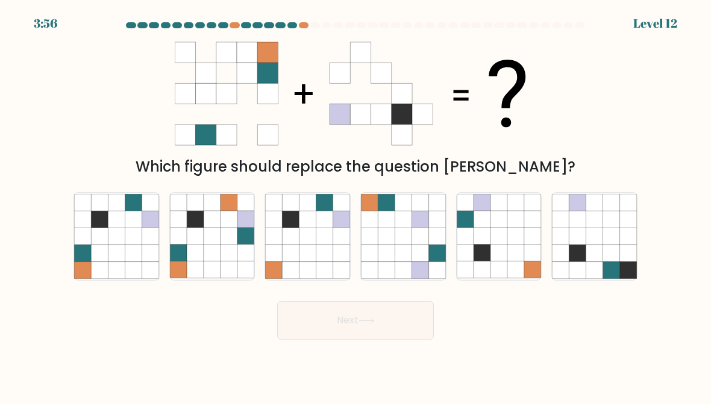
click at [102, 224] on icon at bounding box center [99, 219] width 17 height 17
click at [355, 205] on input "a." at bounding box center [355, 203] width 1 height 3
radio input "true"
click at [419, 314] on button "Next" at bounding box center [355, 320] width 157 height 39
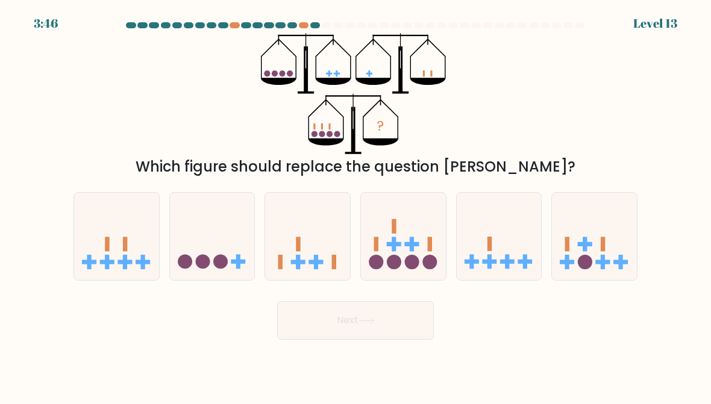
click at [332, 231] on icon at bounding box center [307, 236] width 85 height 70
click at [355, 205] on input "c." at bounding box center [355, 203] width 1 height 3
radio input "true"
click at [422, 315] on button "Next" at bounding box center [355, 320] width 157 height 39
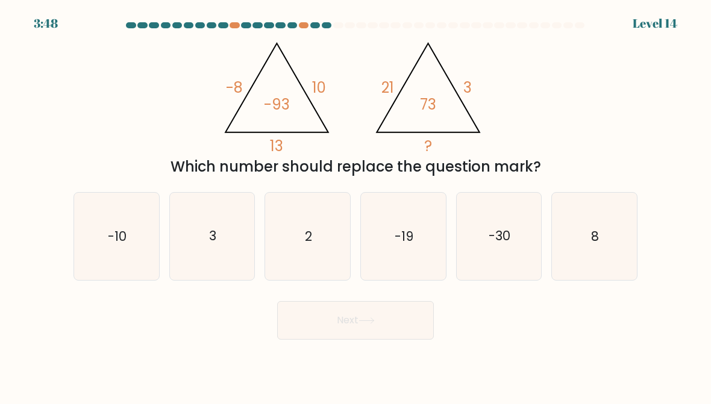
click at [99, 221] on icon "-10" at bounding box center [116, 236] width 85 height 85
click at [355, 205] on input "a. -10" at bounding box center [355, 203] width 1 height 3
radio input "true"
click at [418, 322] on button "Next" at bounding box center [355, 320] width 157 height 39
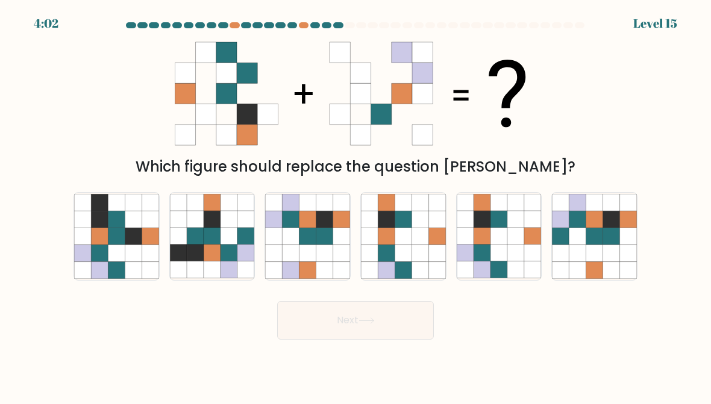
click at [597, 222] on icon at bounding box center [594, 219] width 17 height 17
click at [356, 205] on input "f." at bounding box center [355, 203] width 1 height 3
radio input "true"
click at [412, 313] on button "Next" at bounding box center [355, 320] width 157 height 39
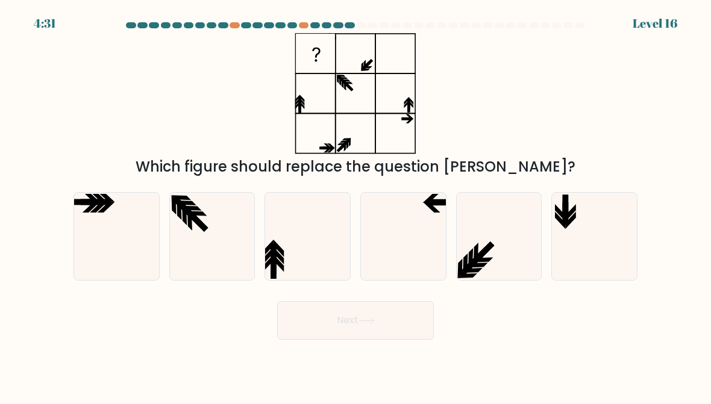
click at [223, 244] on icon at bounding box center [212, 236] width 85 height 85
click at [355, 205] on input "b." at bounding box center [355, 203] width 1 height 3
radio input "true"
click at [393, 319] on button "Next" at bounding box center [355, 320] width 157 height 39
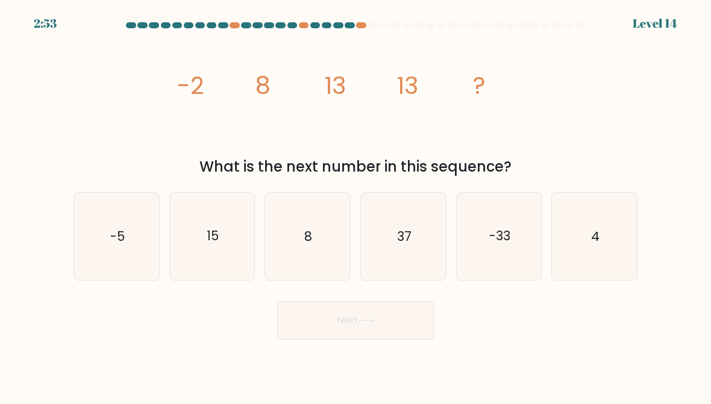
click at [302, 244] on icon "8" at bounding box center [307, 236] width 85 height 85
click at [355, 205] on input "c. 8" at bounding box center [355, 203] width 1 height 3
radio input "true"
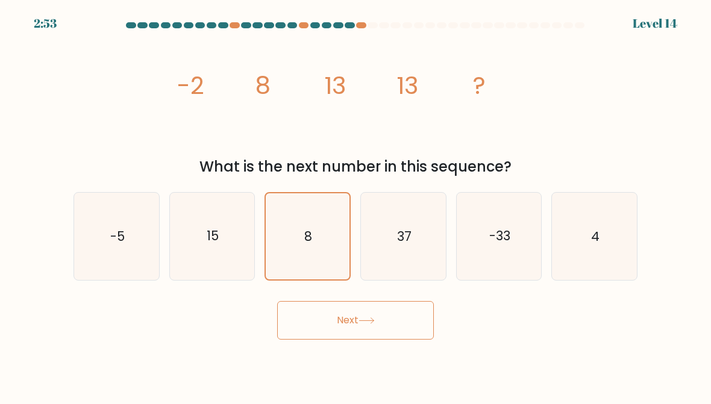
click at [385, 339] on button "Next" at bounding box center [355, 320] width 157 height 39
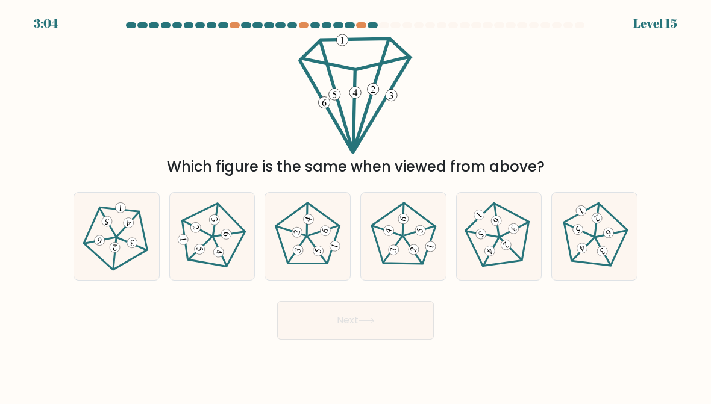
click at [392, 250] on 766 at bounding box center [393, 250] width 13 height 13
click at [356, 205] on input "d." at bounding box center [355, 203] width 1 height 3
radio input "true"
click at [399, 308] on button "Next" at bounding box center [355, 320] width 157 height 39
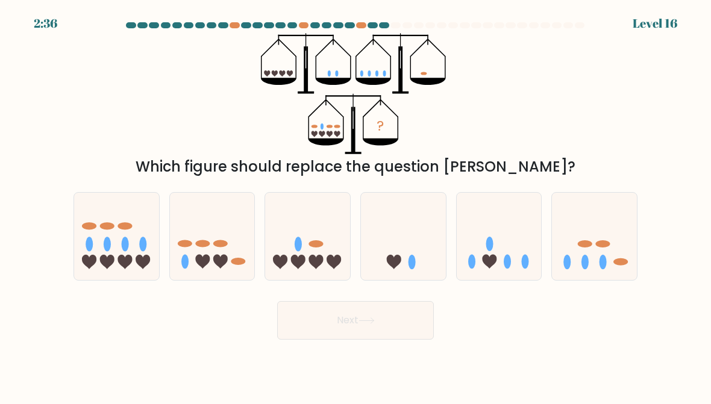
click at [605, 210] on icon at bounding box center [594, 236] width 85 height 70
click at [356, 205] on input "f." at bounding box center [355, 203] width 1 height 3
radio input "true"
click at [432, 305] on button "Next" at bounding box center [355, 320] width 157 height 39
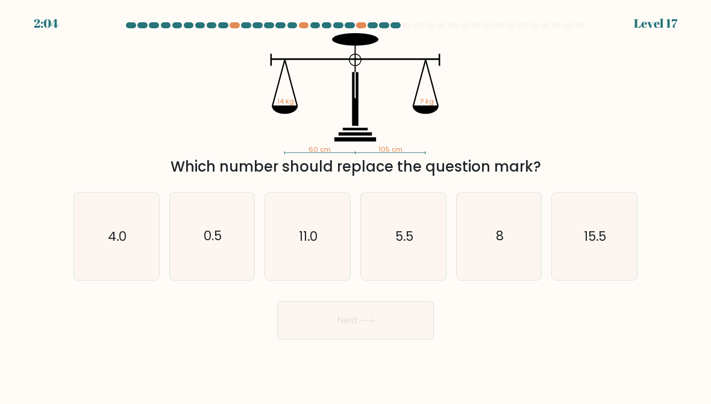
click at [313, 212] on icon "11.0" at bounding box center [307, 236] width 85 height 85
click at [355, 205] on input "c. 11.0" at bounding box center [355, 203] width 1 height 3
radio input "true"
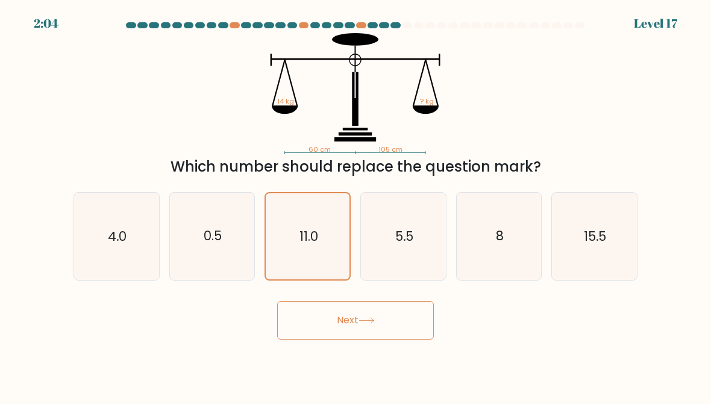
click at [428, 324] on button "Next" at bounding box center [355, 320] width 157 height 39
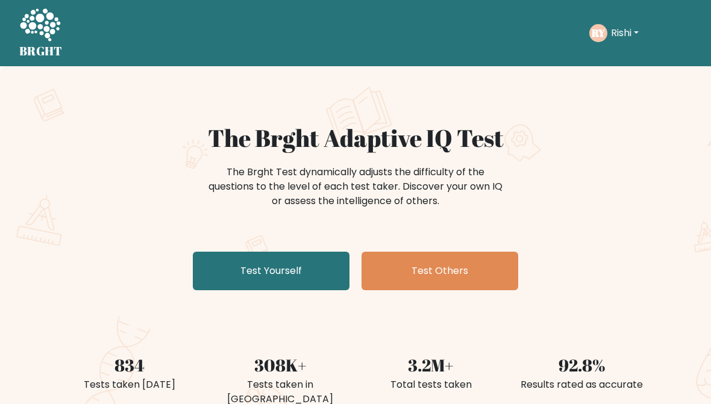
click at [331, 261] on link "Test Yourself" at bounding box center [271, 271] width 157 height 39
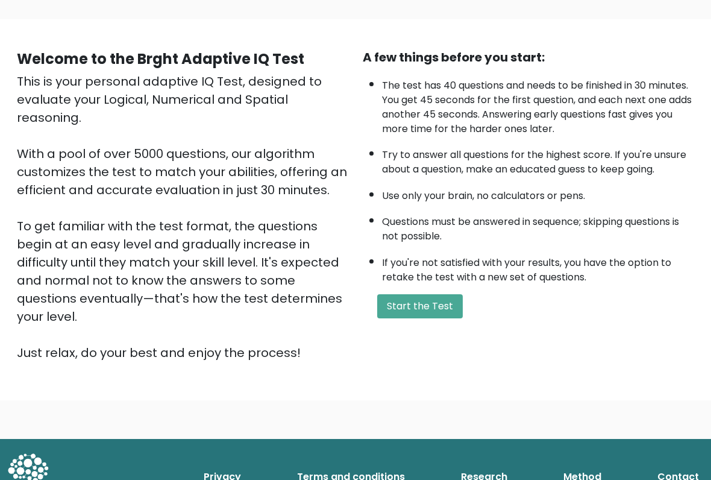
scroll to position [83, 0]
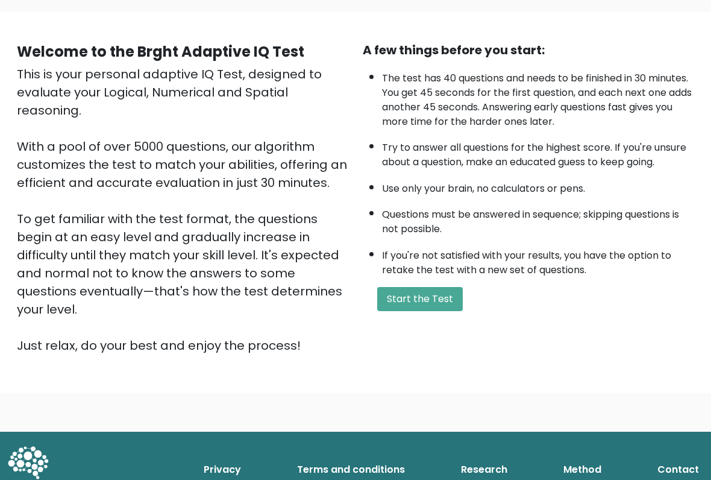
click at [445, 311] on button "Start the Test" at bounding box center [420, 299] width 86 height 24
